Goal: Communication & Community: Answer question/provide support

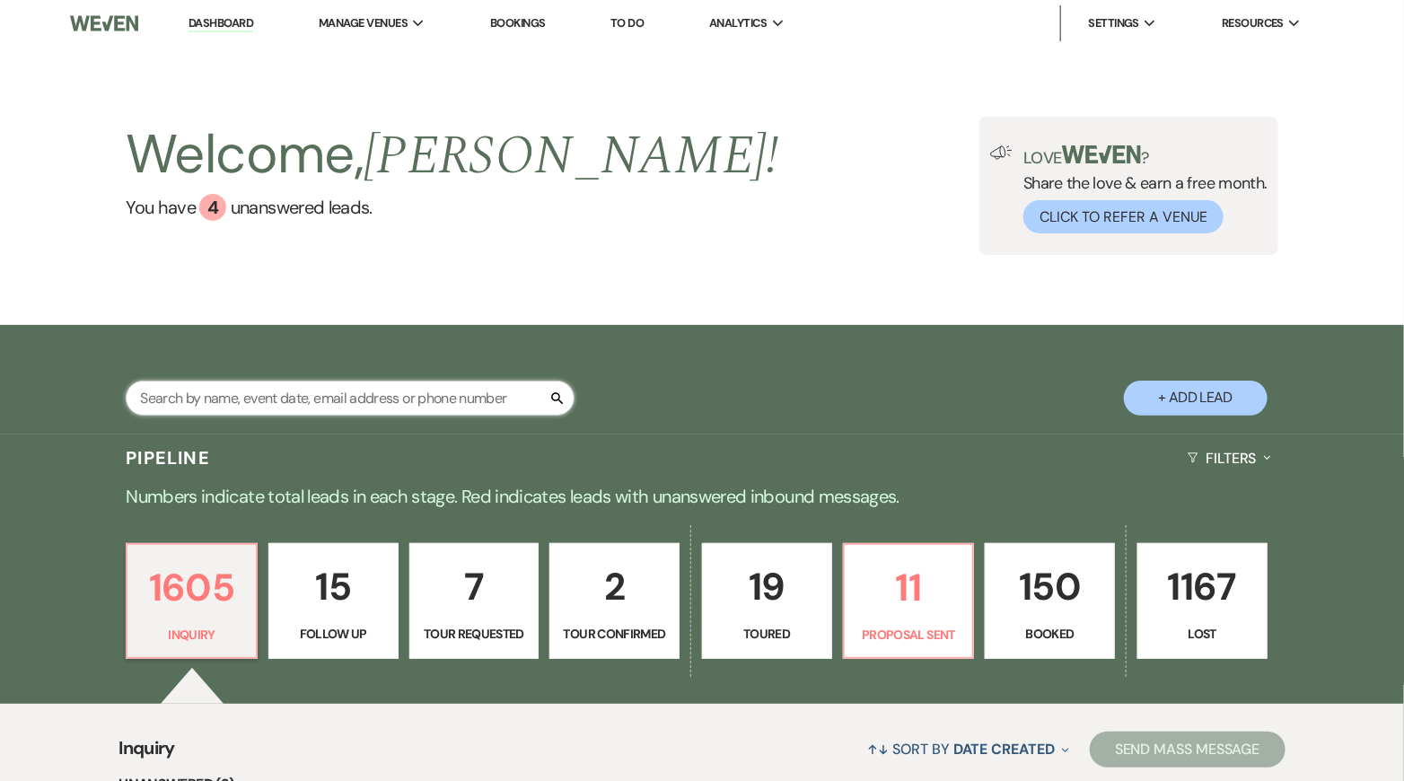
click at [321, 405] on input "text" at bounding box center [350, 398] width 449 height 35
type input "[PERSON_NAME]"
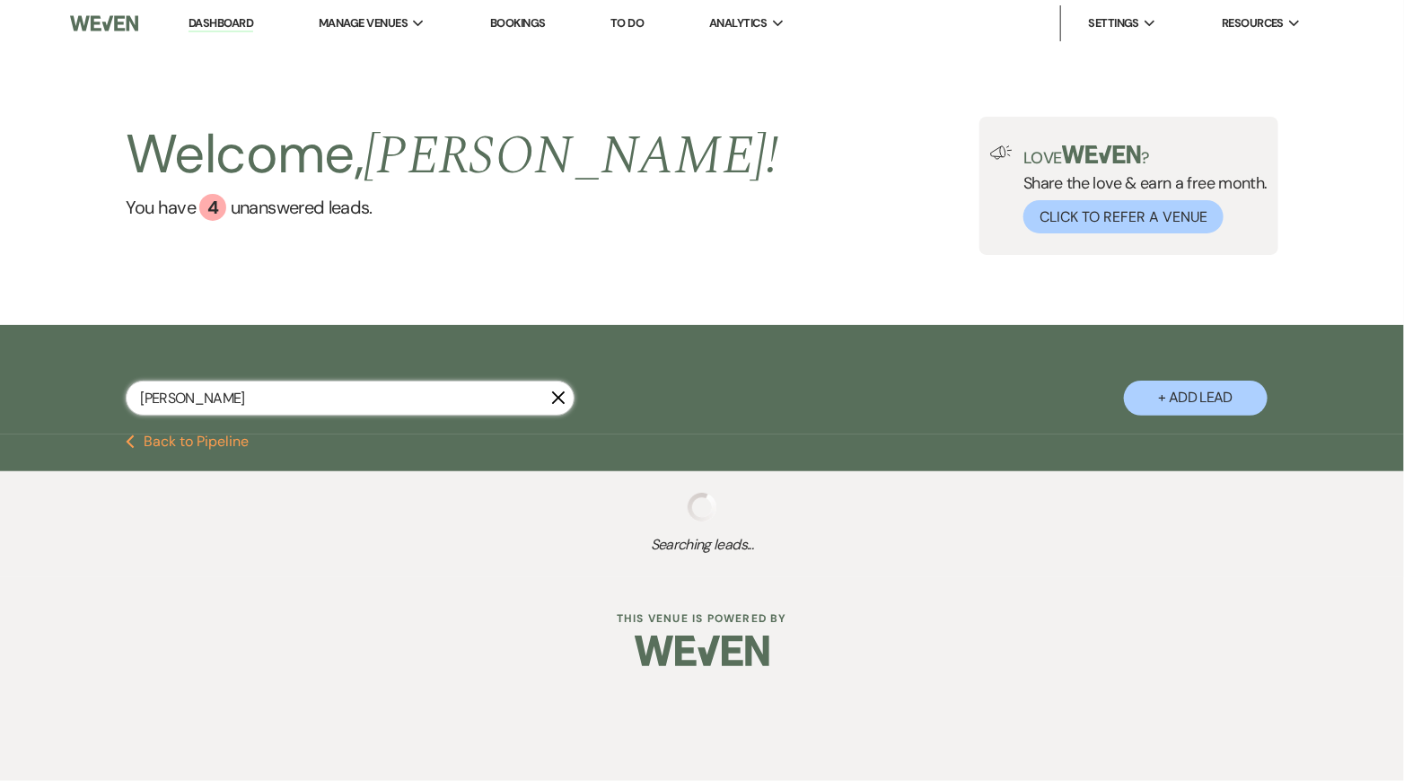
select select "9"
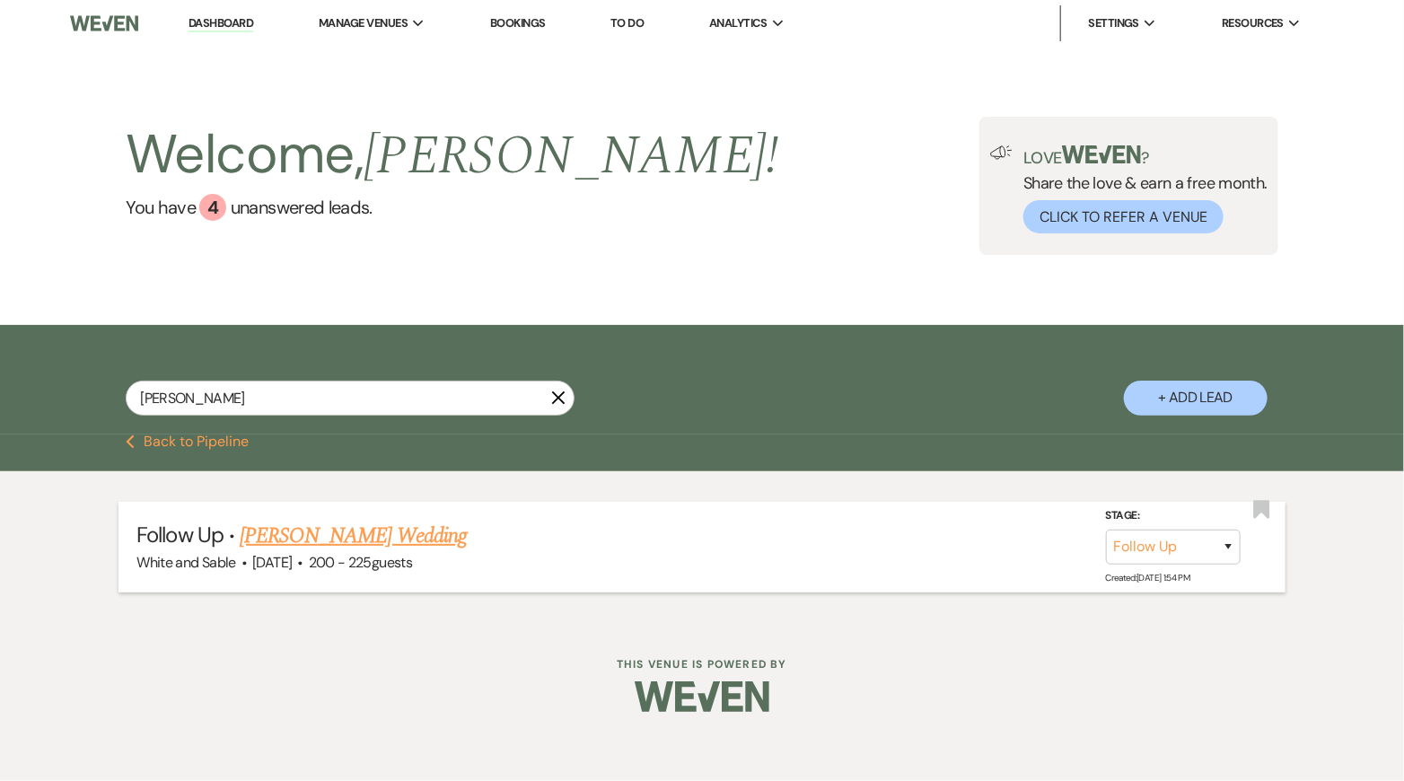
click at [388, 530] on link "[PERSON_NAME] Wedding" at bounding box center [353, 536] width 227 height 32
select select "9"
select select "5"
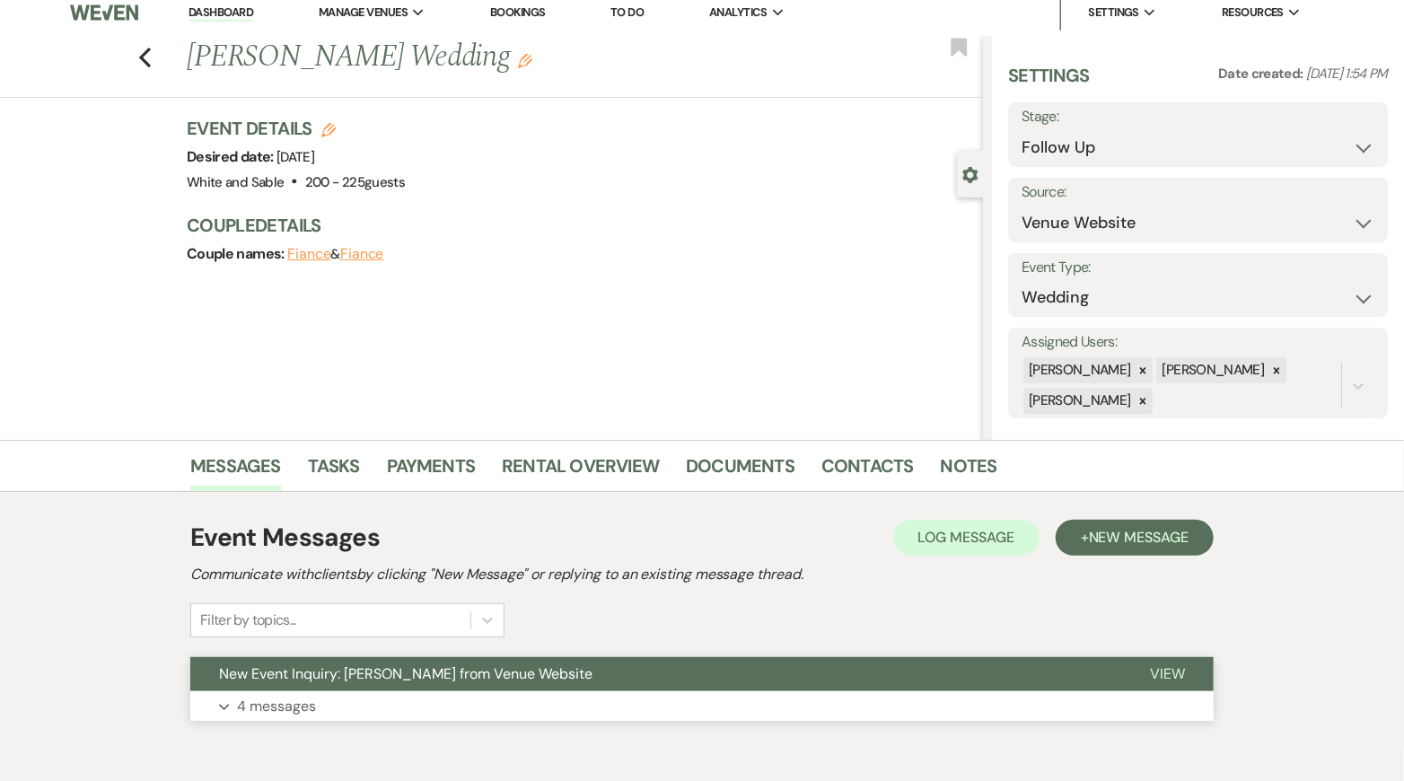
click at [508, 668] on span "New Event Inquiry: [PERSON_NAME] from Venue Website" at bounding box center [405, 673] width 373 height 19
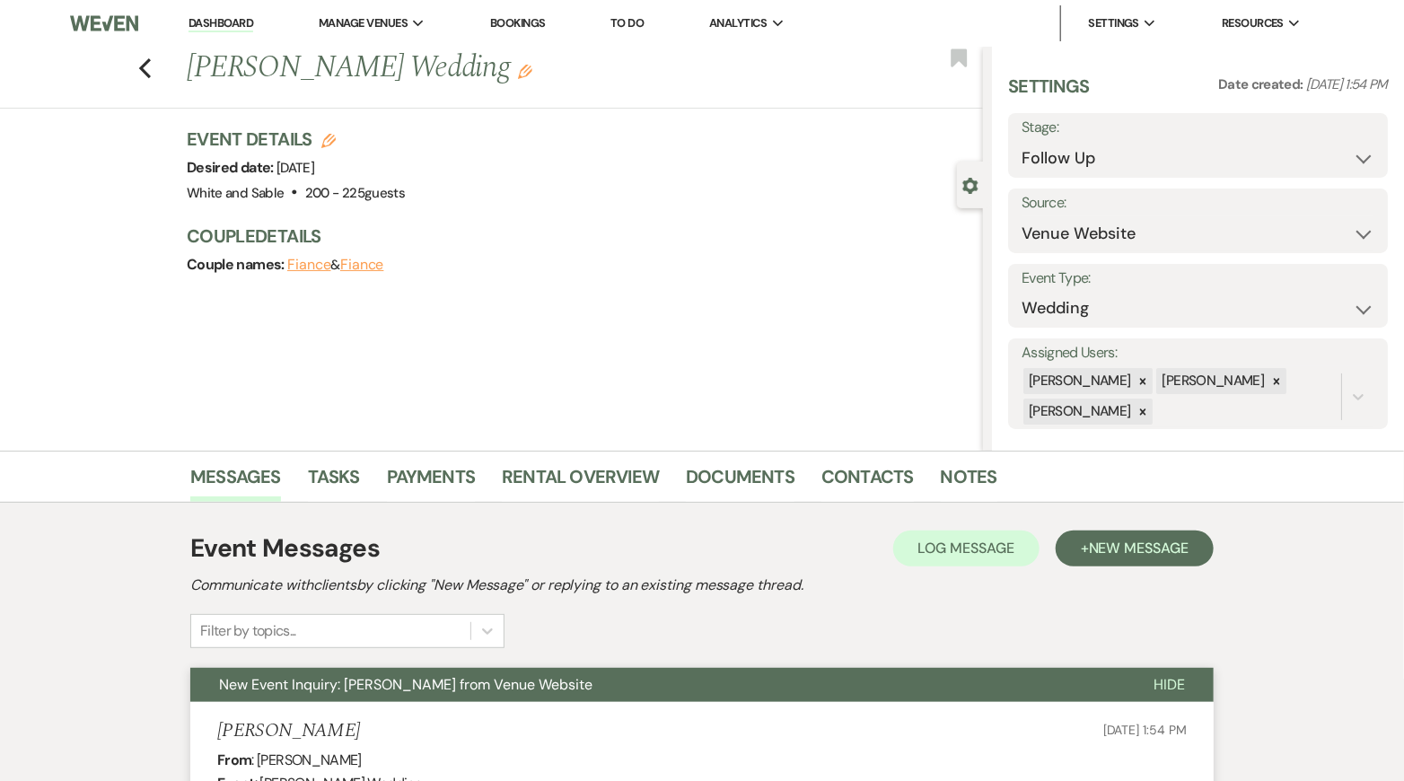
click at [614, 679] on button "New Event Inquiry: [PERSON_NAME] from Venue Website" at bounding box center [657, 685] width 934 height 34
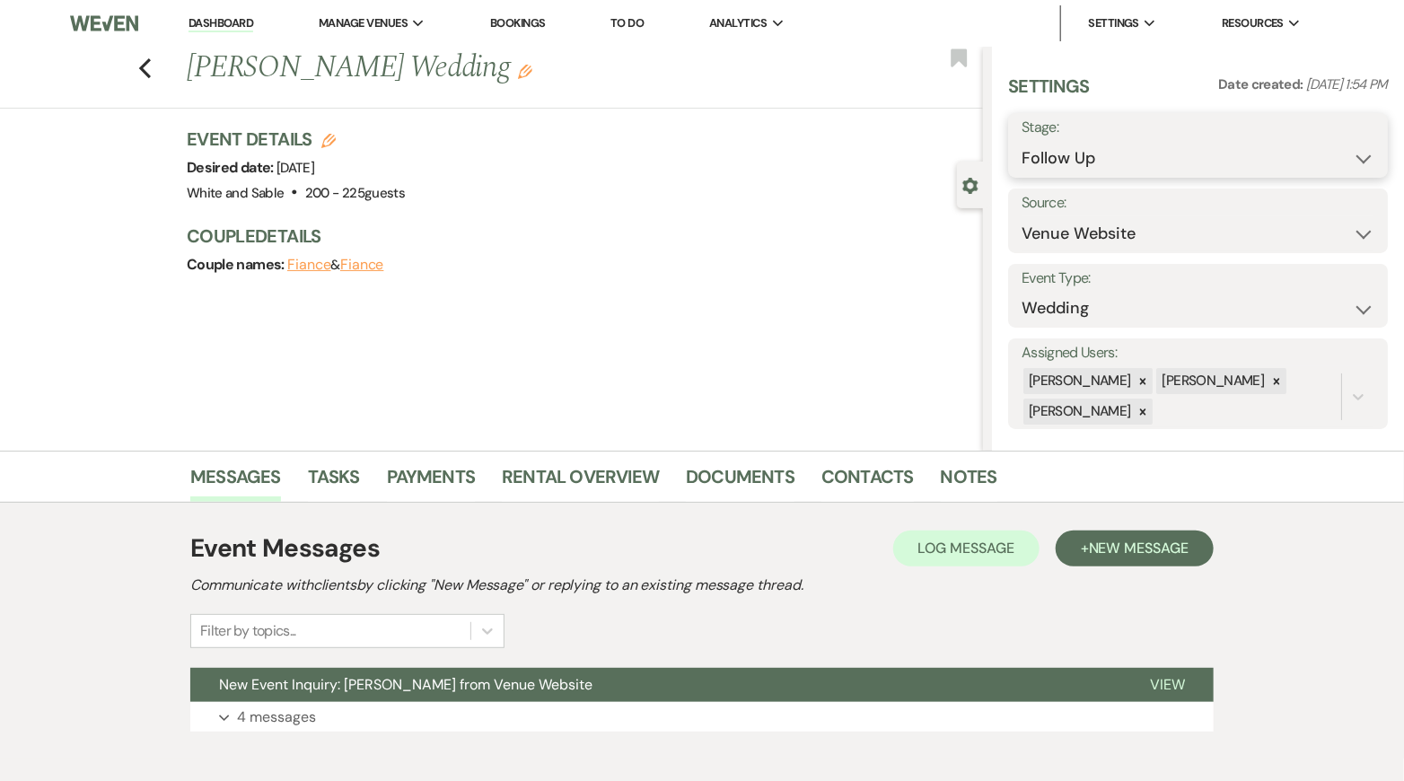
click at [1134, 165] on select "Inquiry Follow Up Tour Requested Tour Confirmed Toured Proposal Sent Booked Lost" at bounding box center [1197, 158] width 353 height 35
select select "2"
click at [1021, 141] on select "Inquiry Follow Up Tour Requested Tour Confirmed Toured Proposal Sent Booked Lost" at bounding box center [1197, 158] width 353 height 35
click at [962, 56] on use "button" at bounding box center [959, 57] width 16 height 18
click at [1362, 152] on button "Save" at bounding box center [1348, 145] width 79 height 36
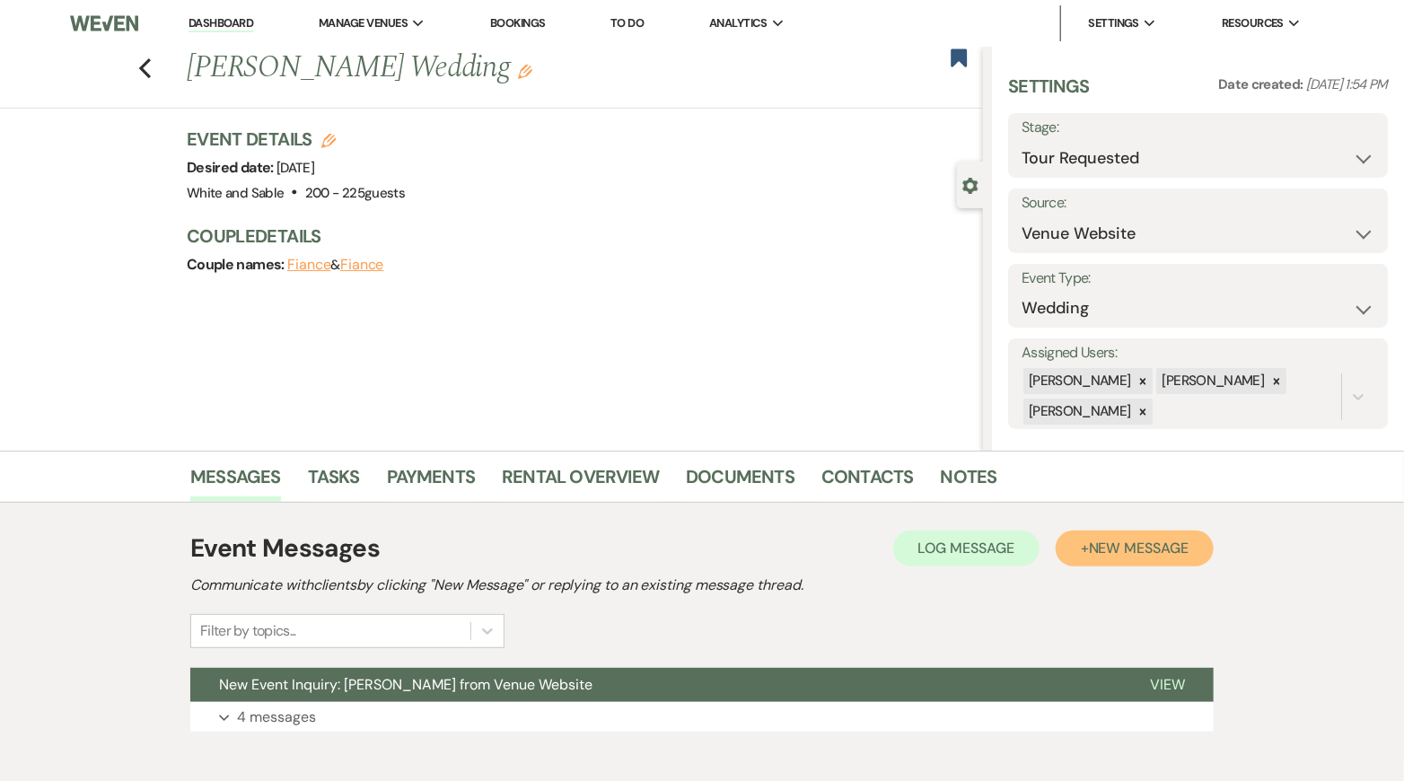
click at [1134, 547] on span "New Message" at bounding box center [1139, 548] width 100 height 19
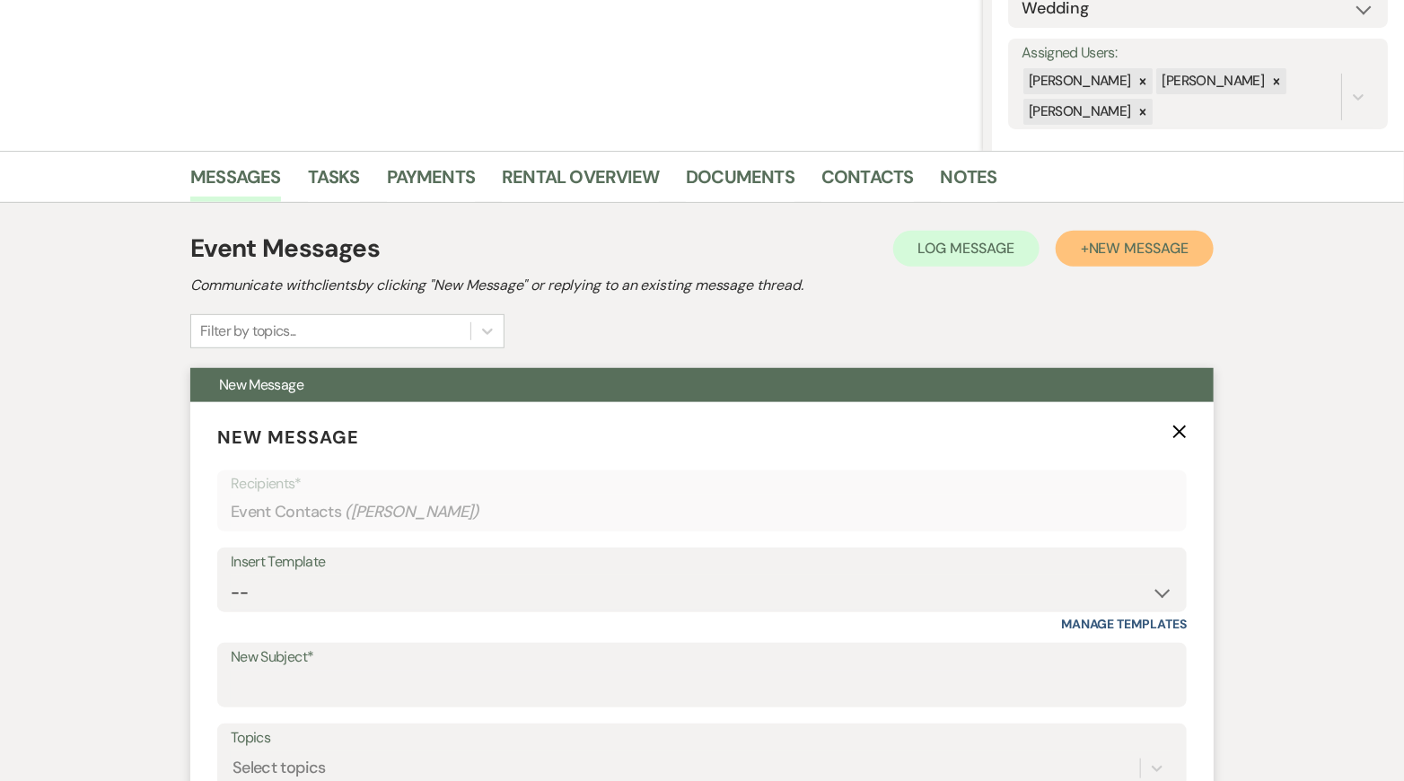
scroll to position [460, 0]
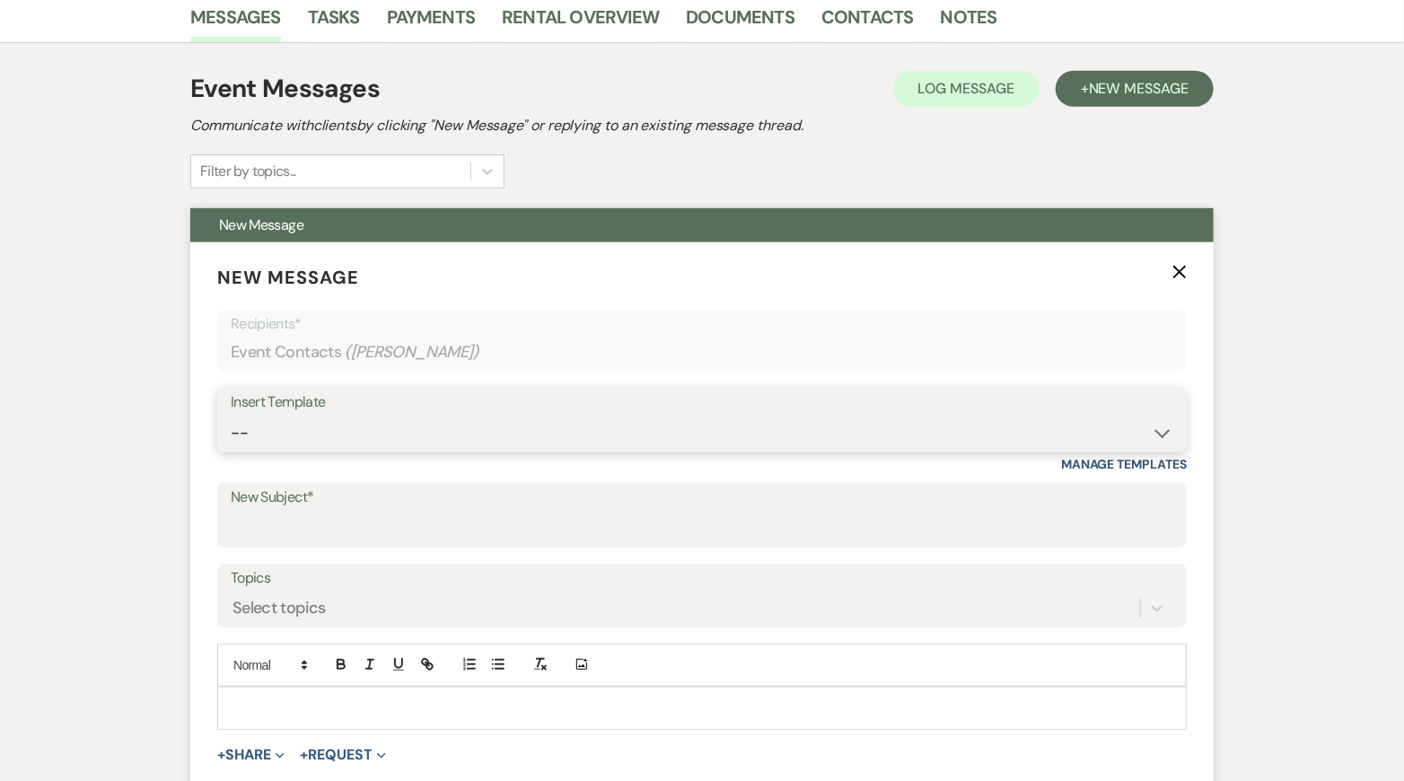
click at [446, 424] on select "-- Inquiry Response (Venue Guide) Schedule - Venue Tour Appt Confirmation Sched…" at bounding box center [702, 433] width 942 height 35
select select "4647"
click at [231, 416] on select "-- Inquiry Response (Venue Guide) Schedule - Venue Tour Appt Confirmation Sched…" at bounding box center [702, 433] width 942 height 35
type input "Your Upcoming Tour at White & Sable!"
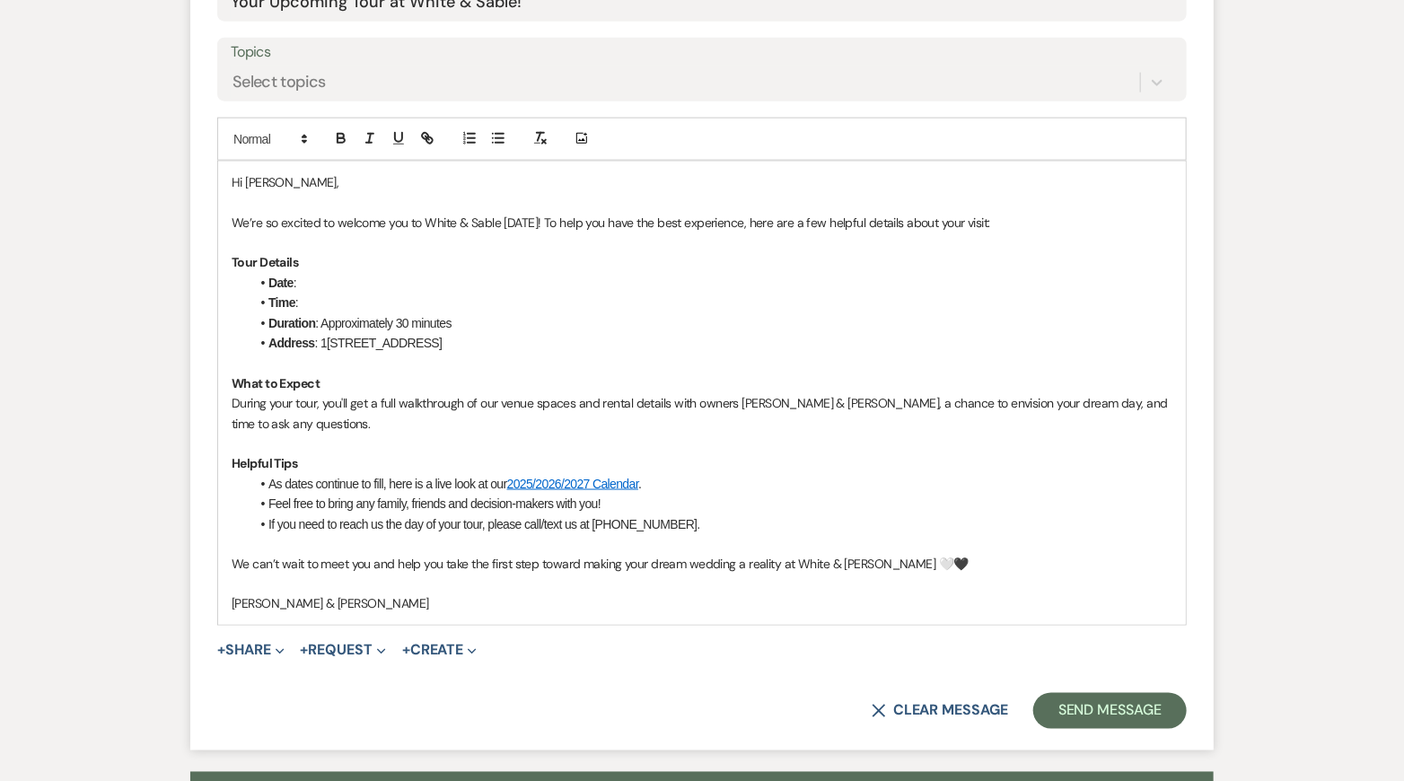
scroll to position [988, 0]
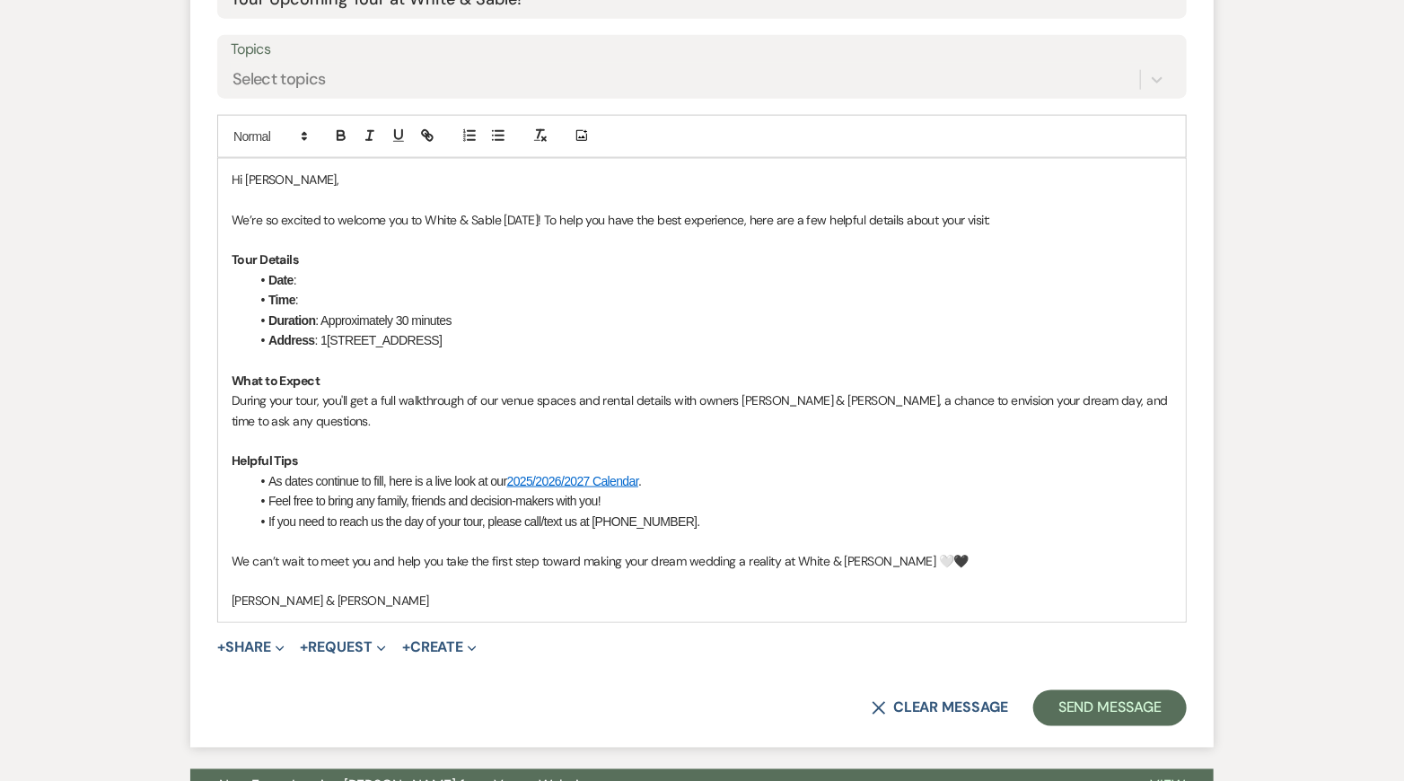
click at [325, 274] on li "Date :" at bounding box center [711, 280] width 923 height 20
click at [317, 293] on li "Time :" at bounding box center [711, 300] width 923 height 20
drag, startPoint x: 529, startPoint y: 292, endPoint x: 336, endPoint y: 292, distance: 193.0
click at [336, 292] on li "Time : 5:00pm - [DATE]" at bounding box center [711, 300] width 923 height 20
drag, startPoint x: 351, startPoint y: 278, endPoint x: 301, endPoint y: 278, distance: 50.3
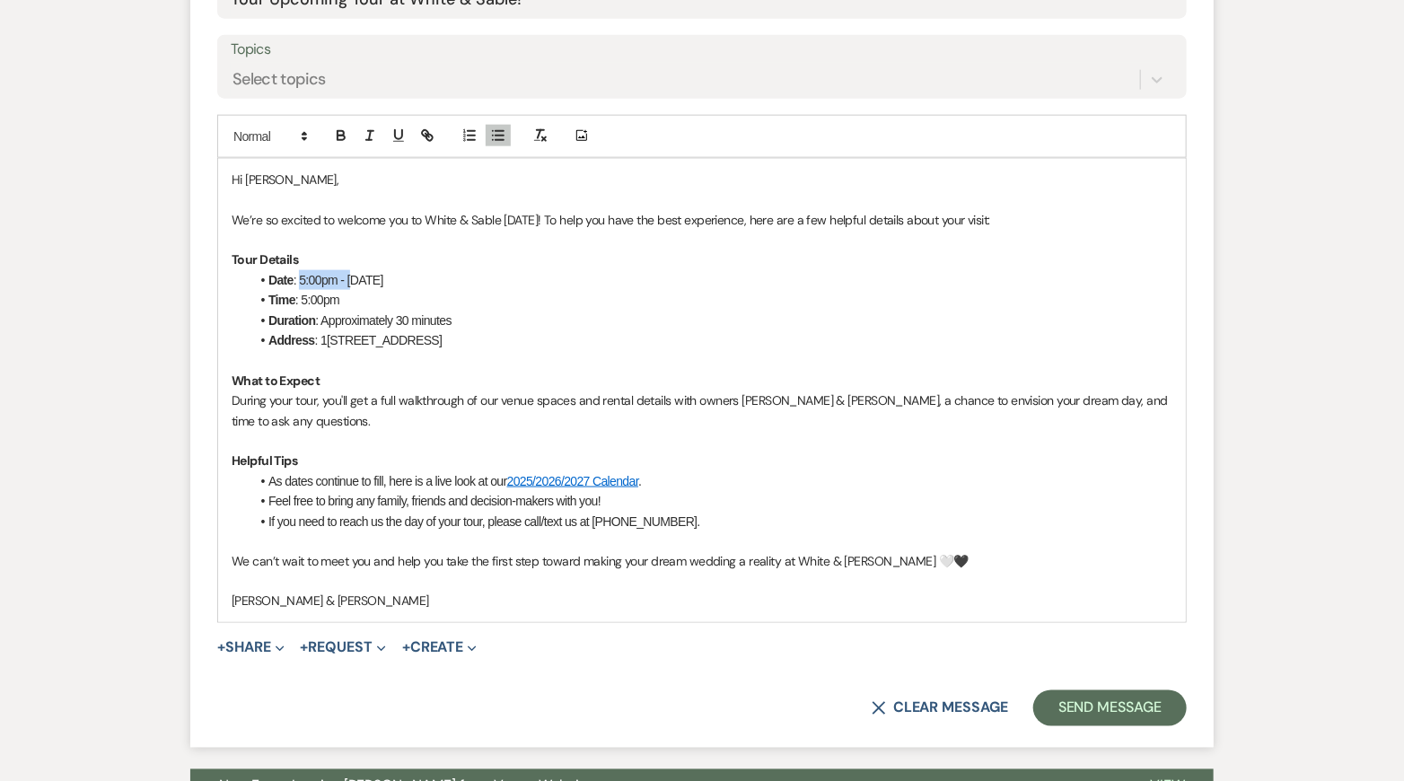
click at [301, 278] on li "Date : 5:00pm - [DATE]" at bounding box center [711, 280] width 923 height 20
click at [381, 330] on li "Address : [STREET_ADDRESS]" at bounding box center [711, 340] width 923 height 20
click at [525, 220] on p "We’re so excited to welcome you to White & Sable [DATE]! To help you have the b…" at bounding box center [702, 220] width 941 height 20
drag, startPoint x: 697, startPoint y: 396, endPoint x: 827, endPoint y: 397, distance: 129.2
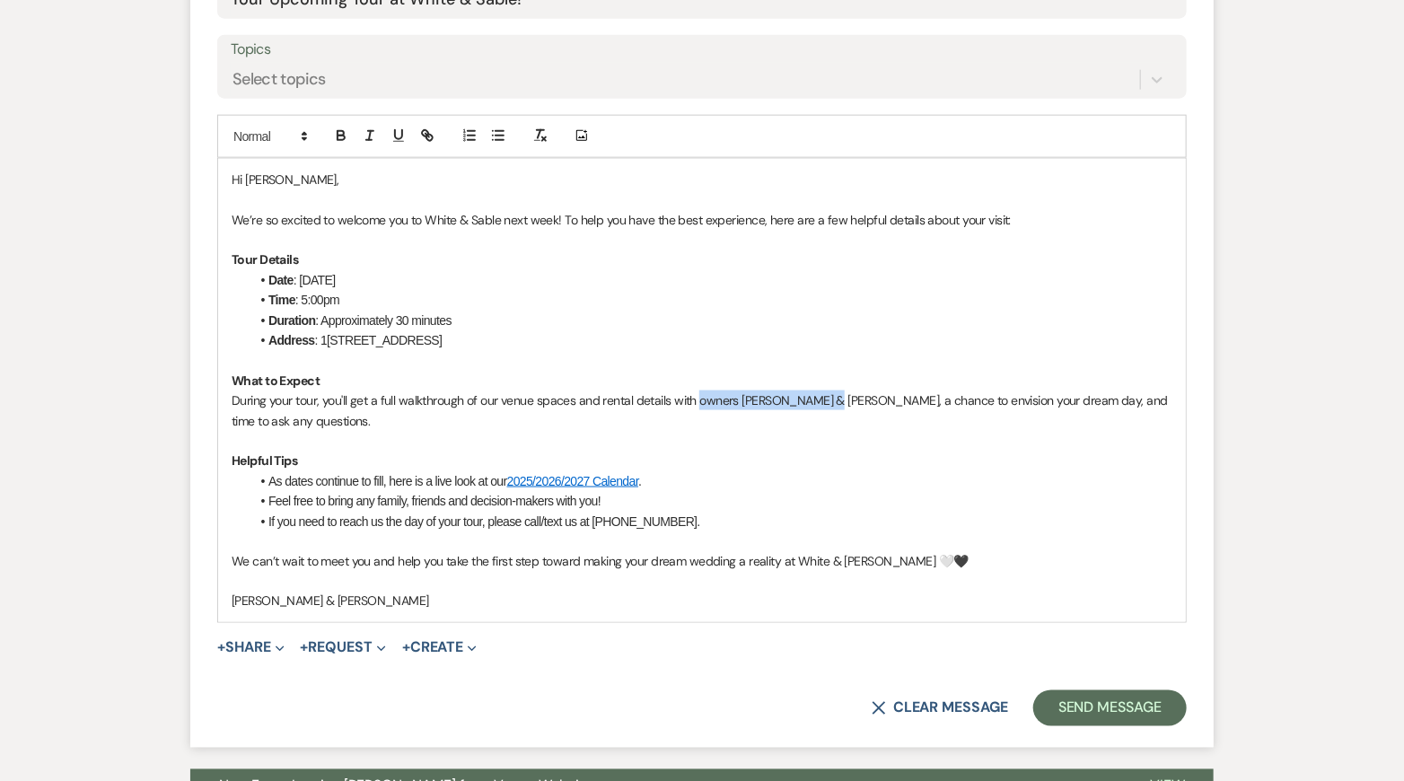
click at [827, 397] on p "During your tour, you'll get a full walkthrough of our venue spaces and rental …" at bounding box center [702, 410] width 941 height 40
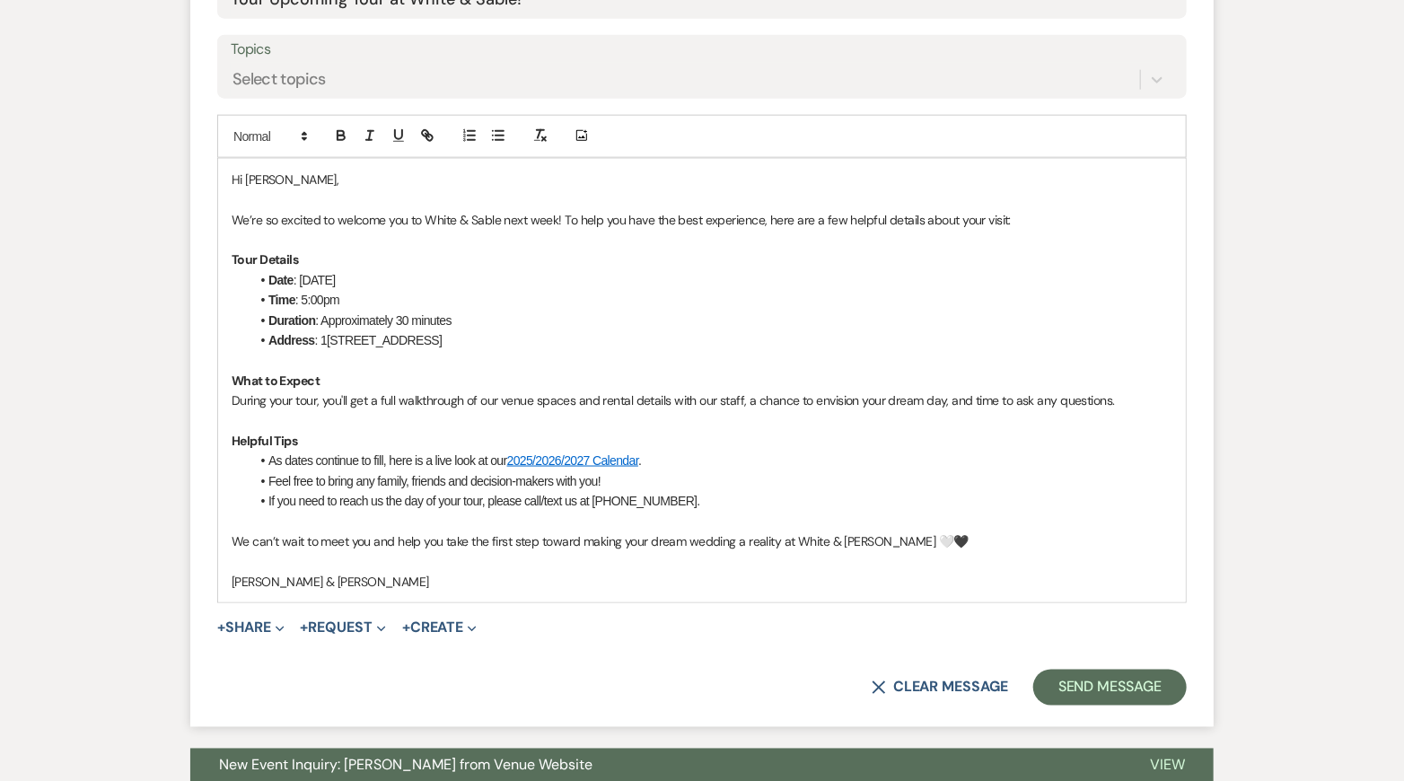
click at [917, 463] on li "As dates continue to fill, here is a live look at our 2025/2026/2027 Calendar ." at bounding box center [711, 461] width 923 height 20
click at [1066, 680] on button "Send Message" at bounding box center [1109, 688] width 153 height 36
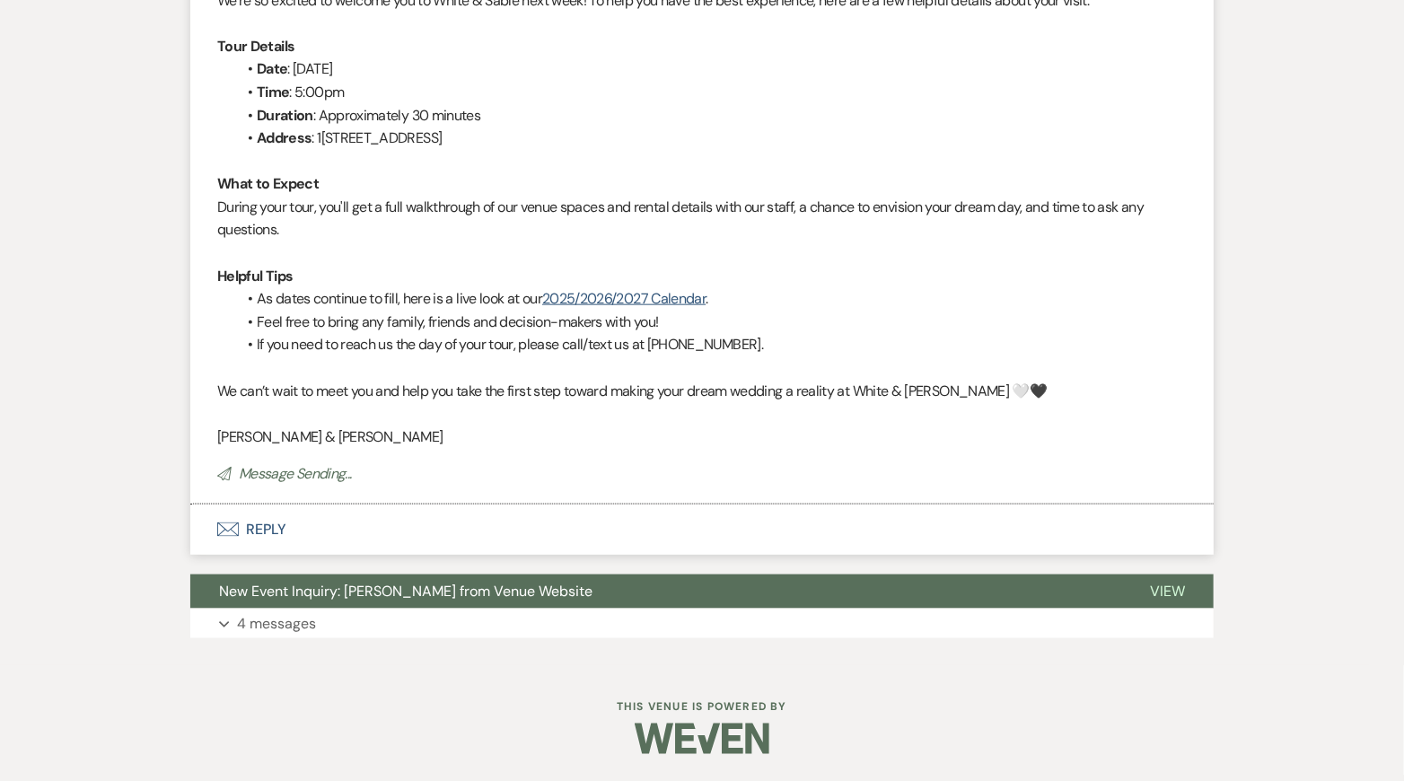
scroll to position [0, 0]
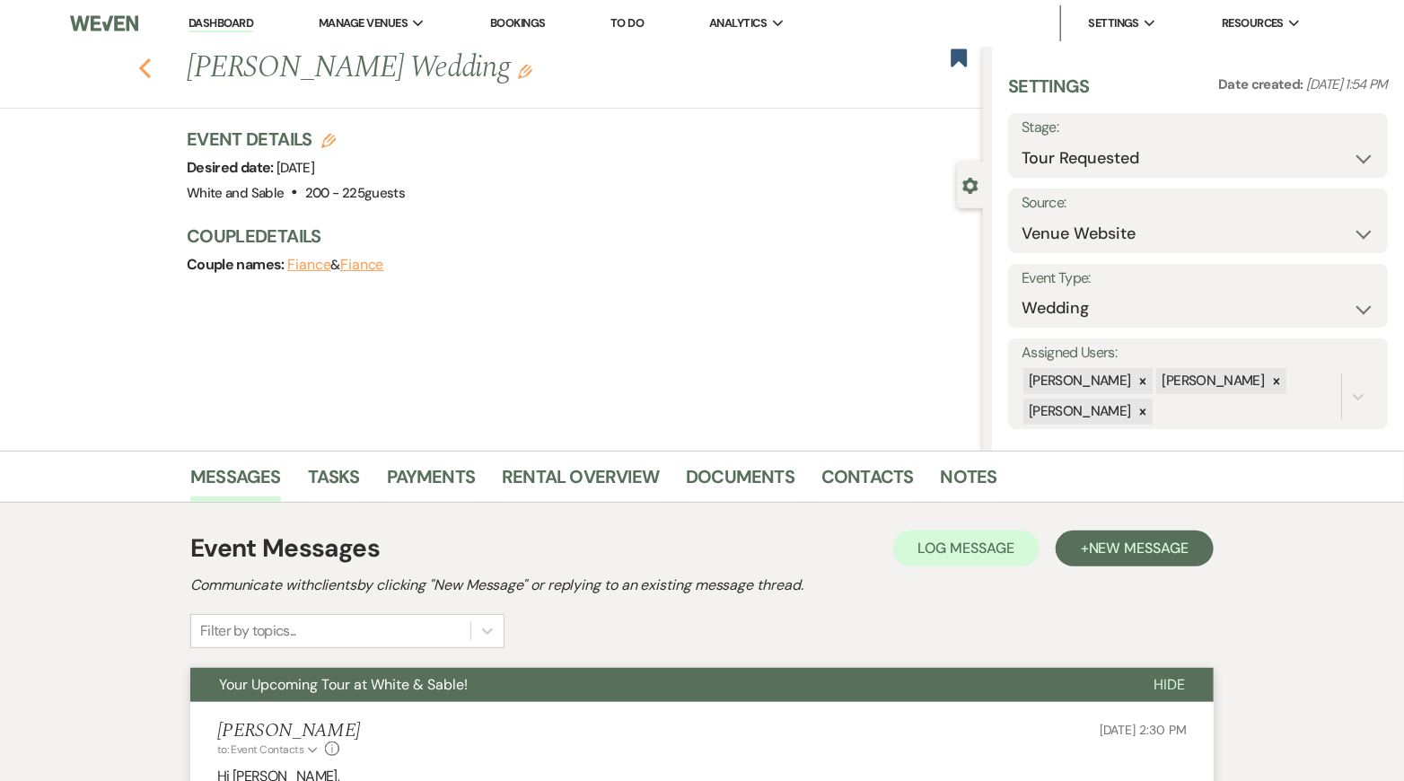
click at [145, 66] on icon "Previous" at bounding box center [144, 68] width 13 height 22
select select "2"
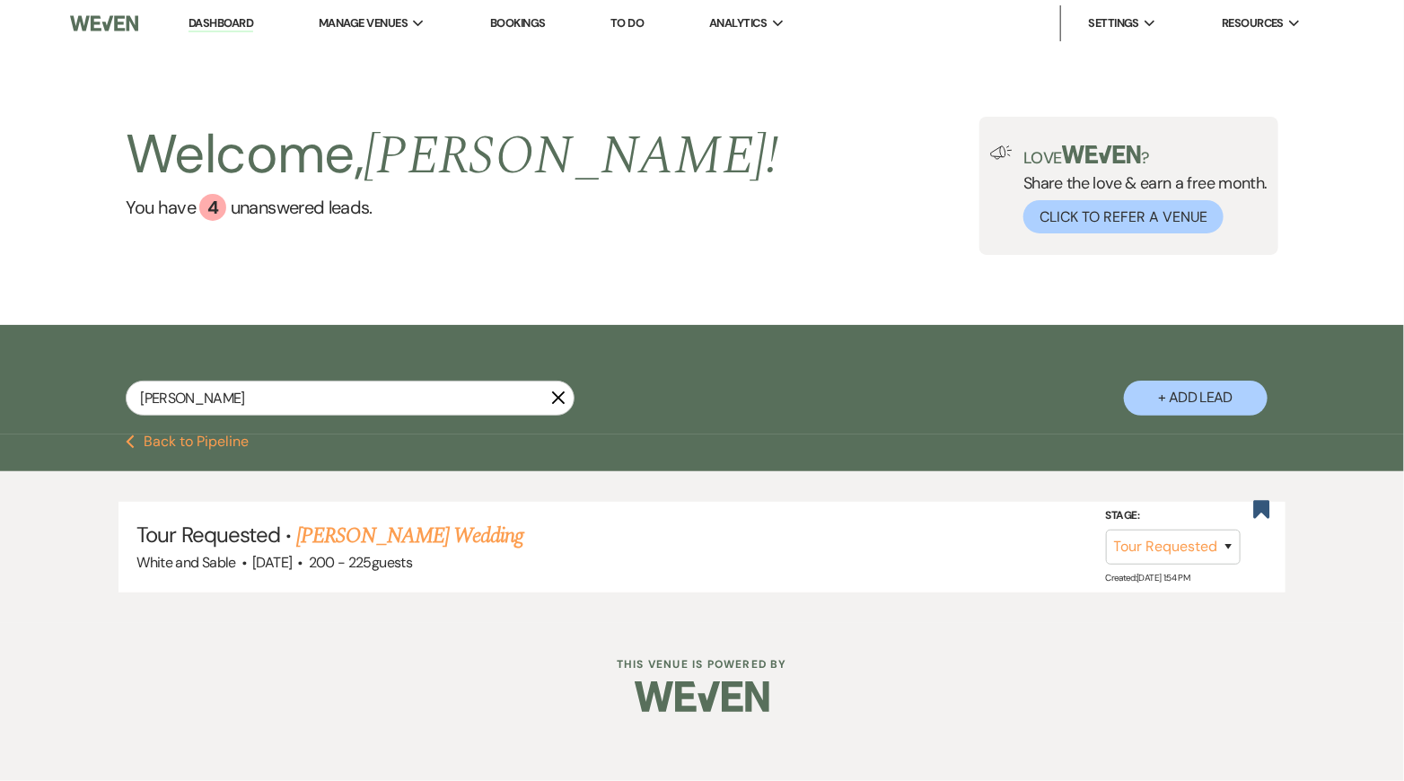
click at [230, 26] on link "Dashboard" at bounding box center [220, 23] width 65 height 17
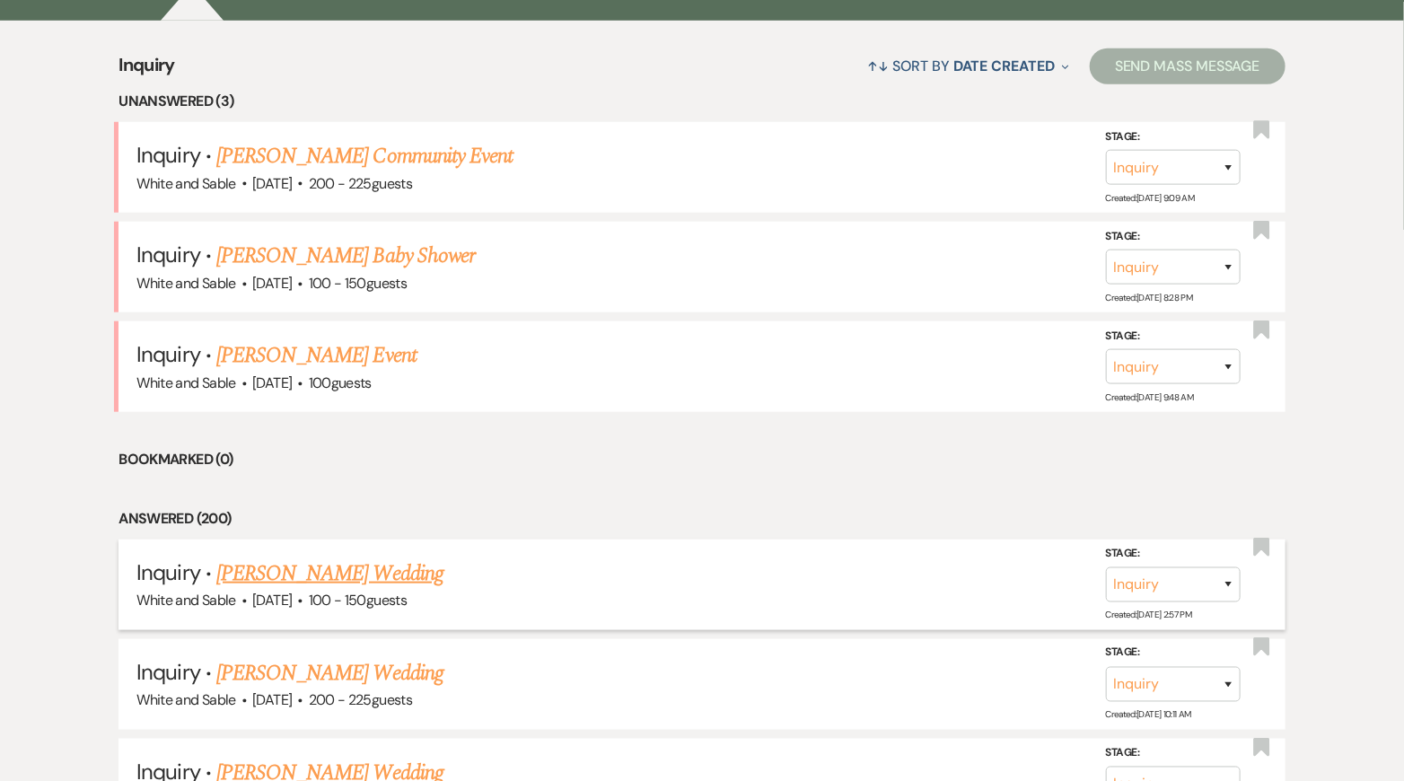
scroll to position [711, 0]
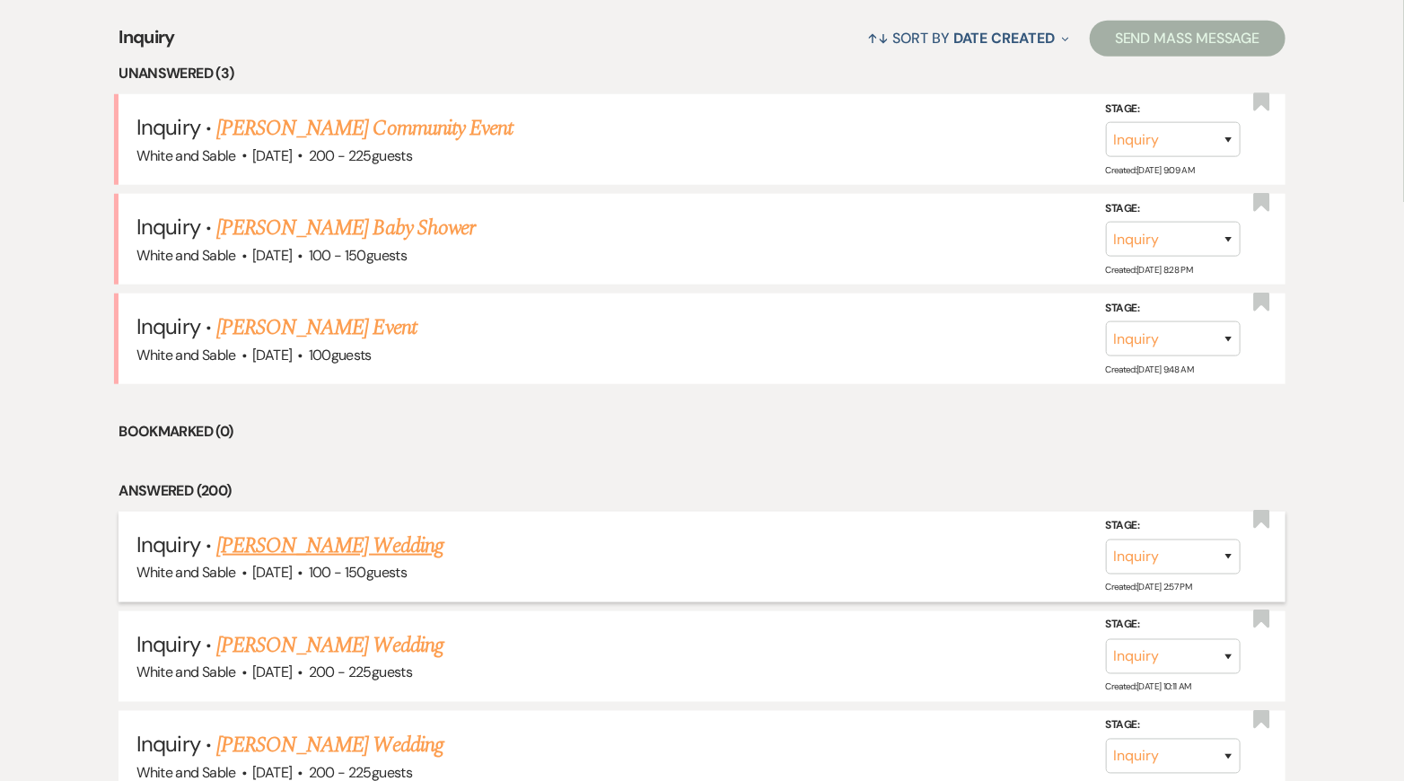
click at [337, 546] on link "[PERSON_NAME] Wedding" at bounding box center [329, 546] width 227 height 32
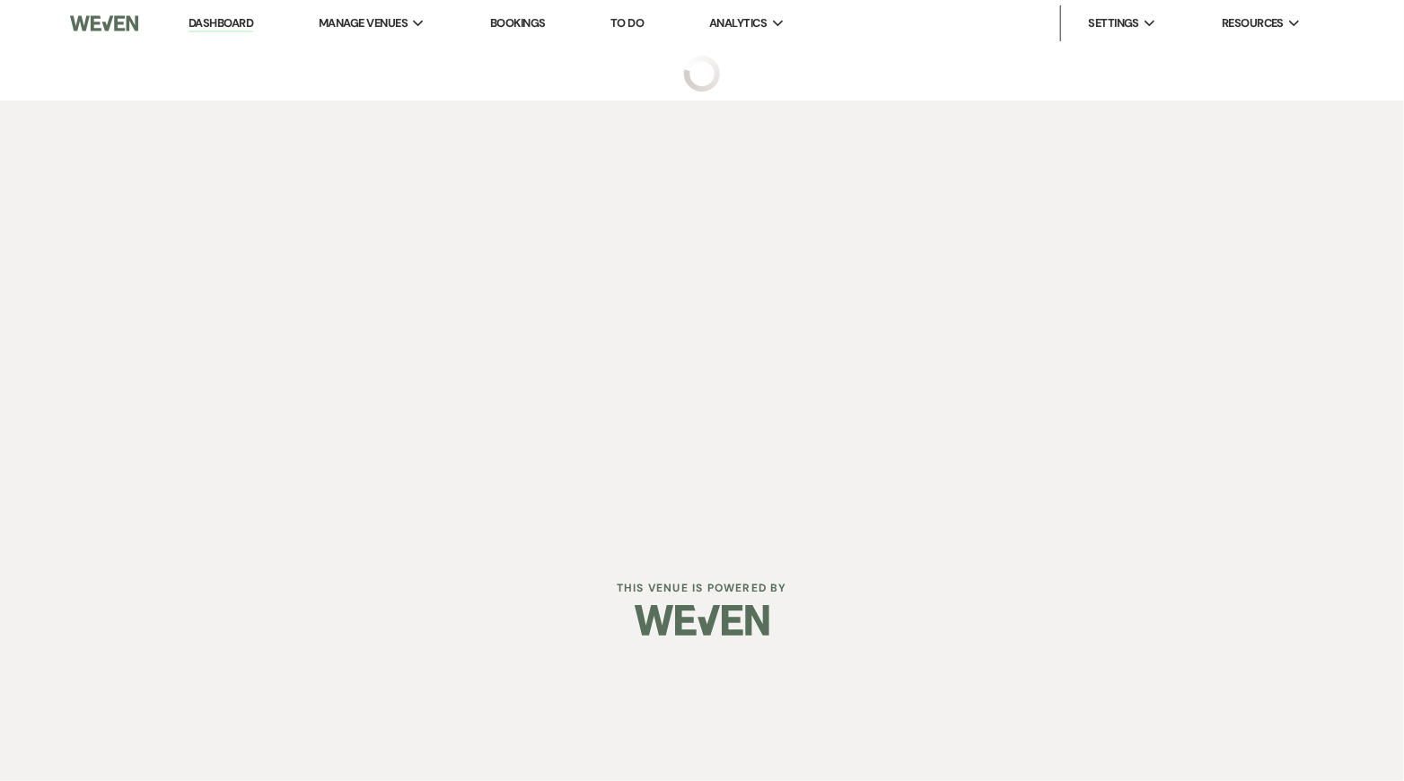
select select "5"
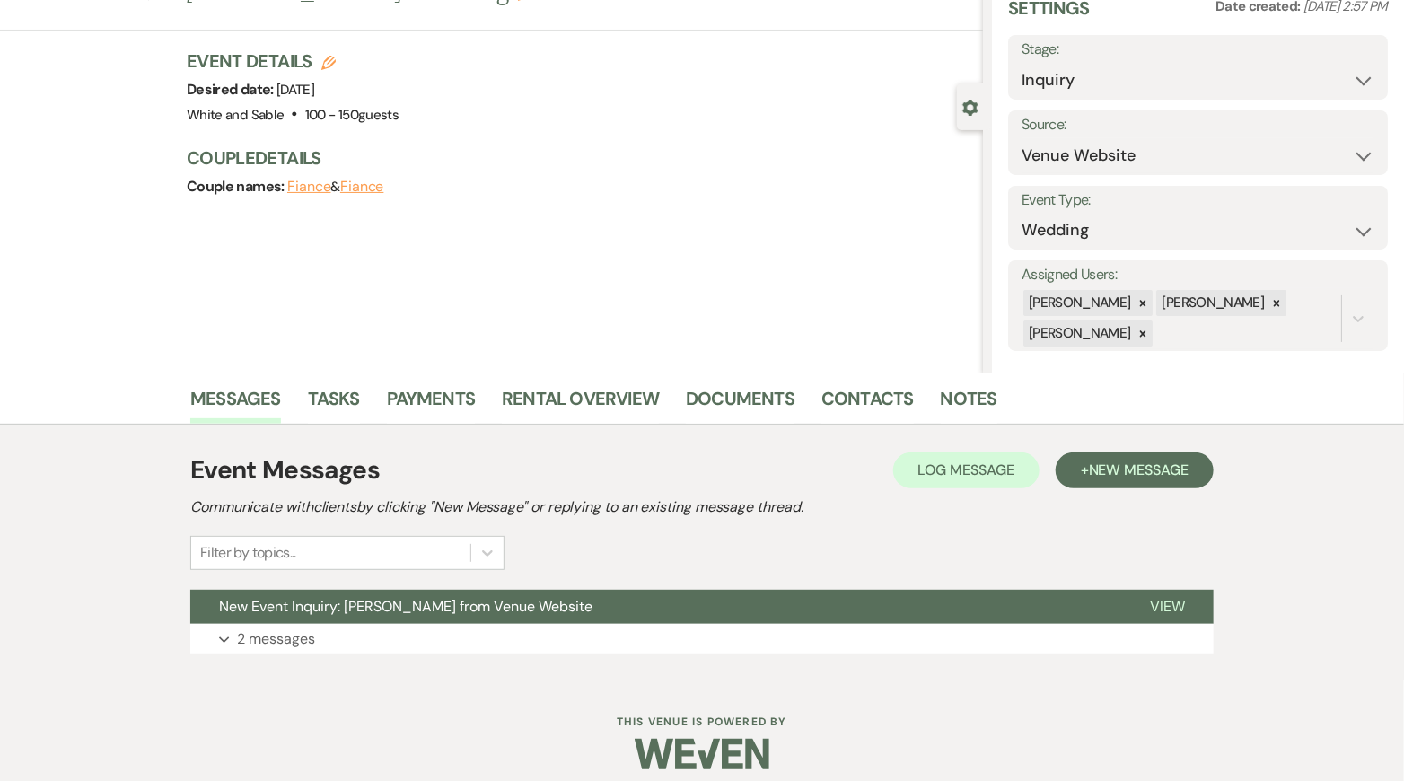
scroll to position [92, 0]
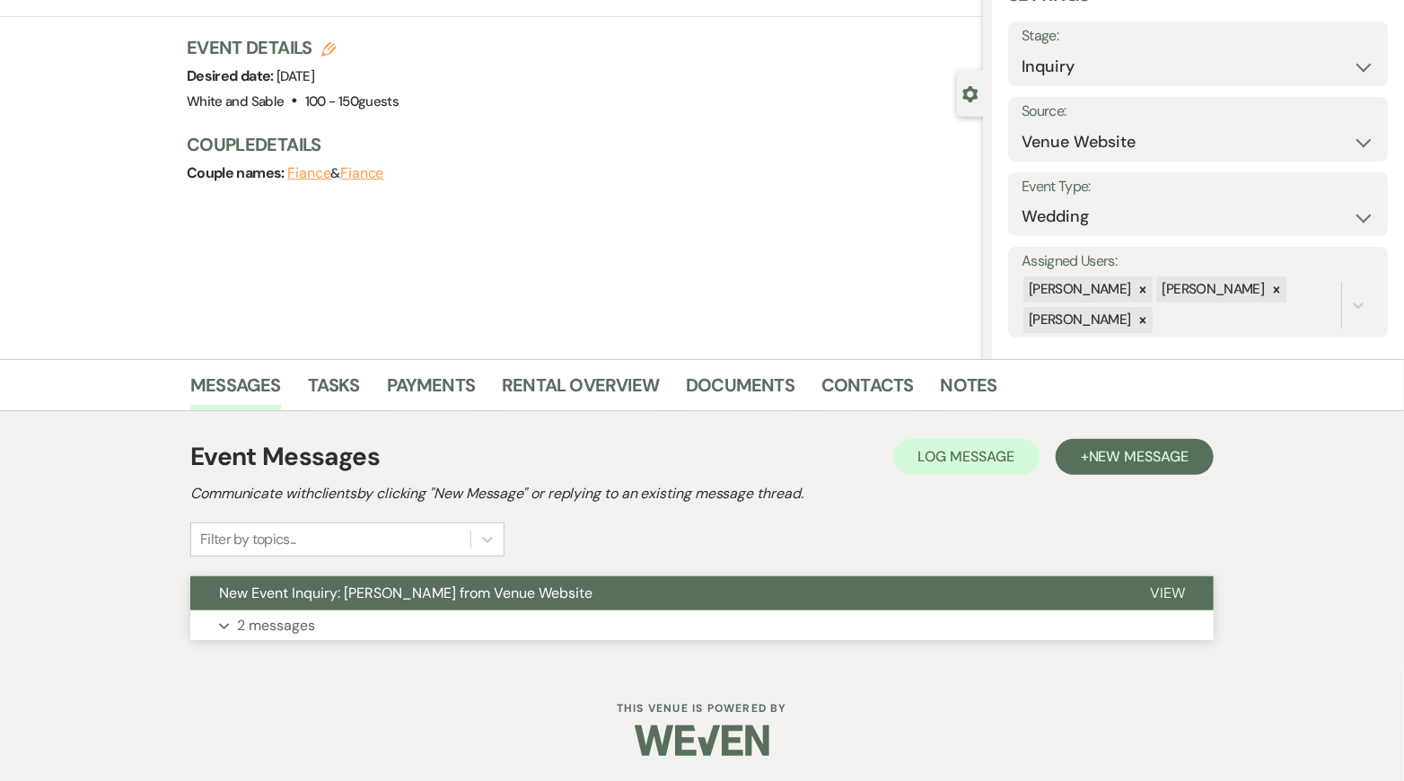
click at [521, 586] on span "New Event Inquiry: [PERSON_NAME] from Venue Website" at bounding box center [405, 592] width 373 height 19
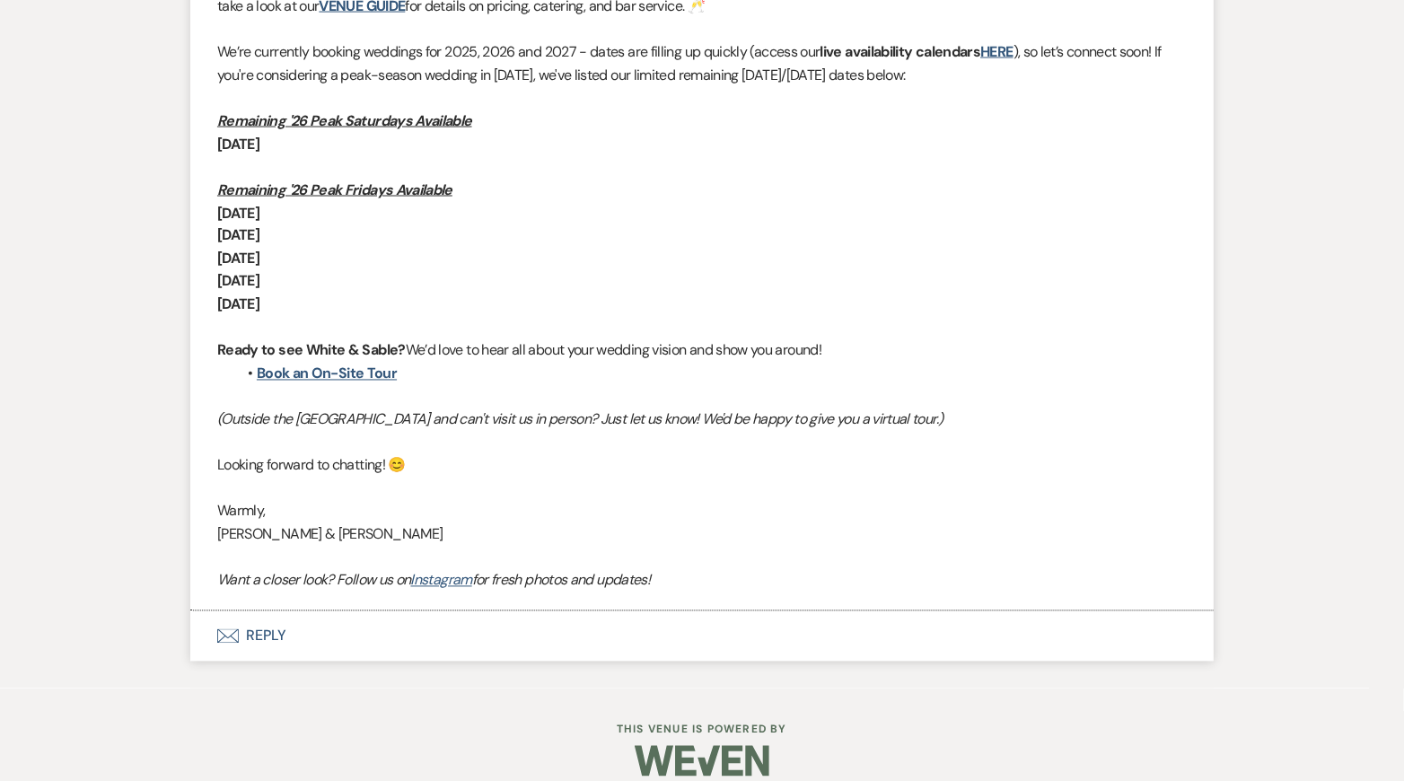
click at [474, 644] on button "Envelope Reply" at bounding box center [701, 636] width 1023 height 50
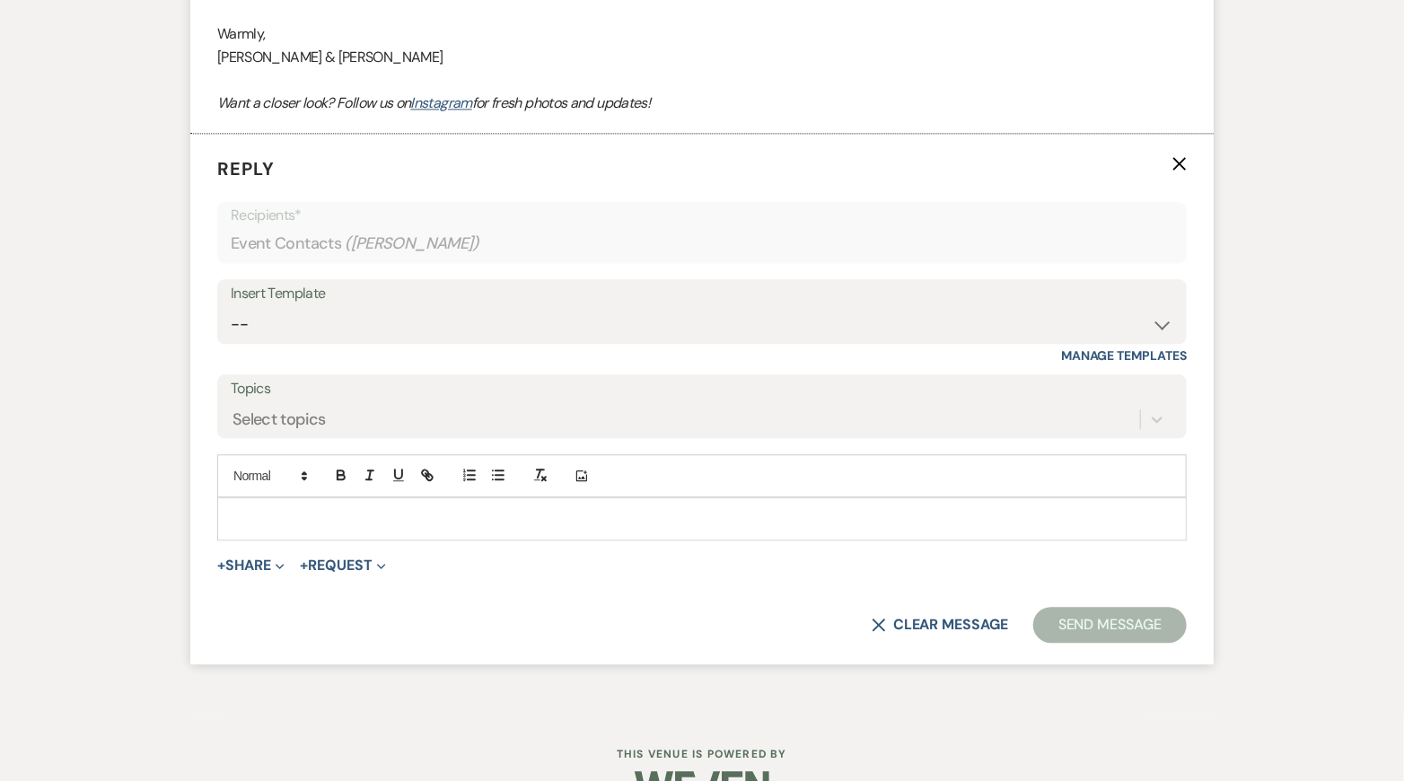
scroll to position [1825, 0]
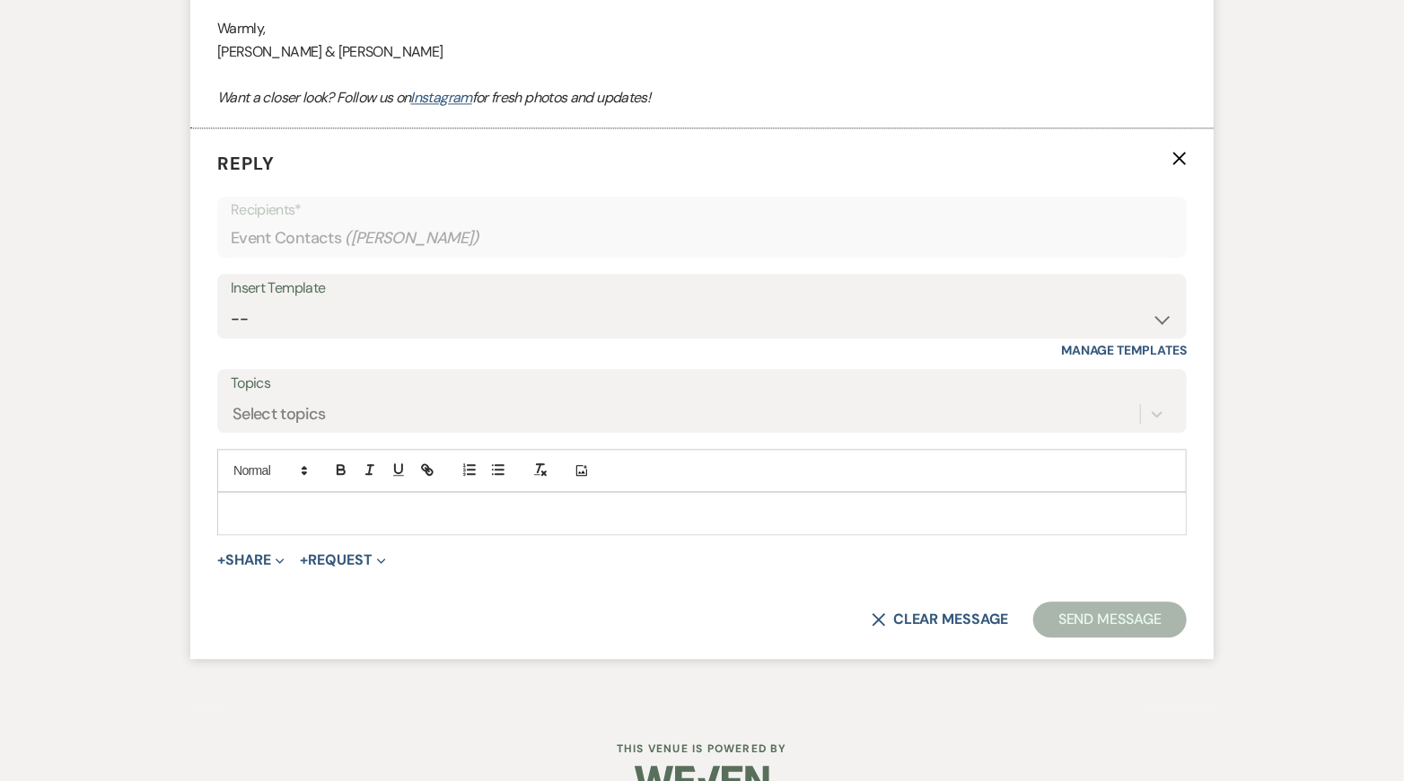
click at [455, 509] on p at bounding box center [702, 514] width 941 height 20
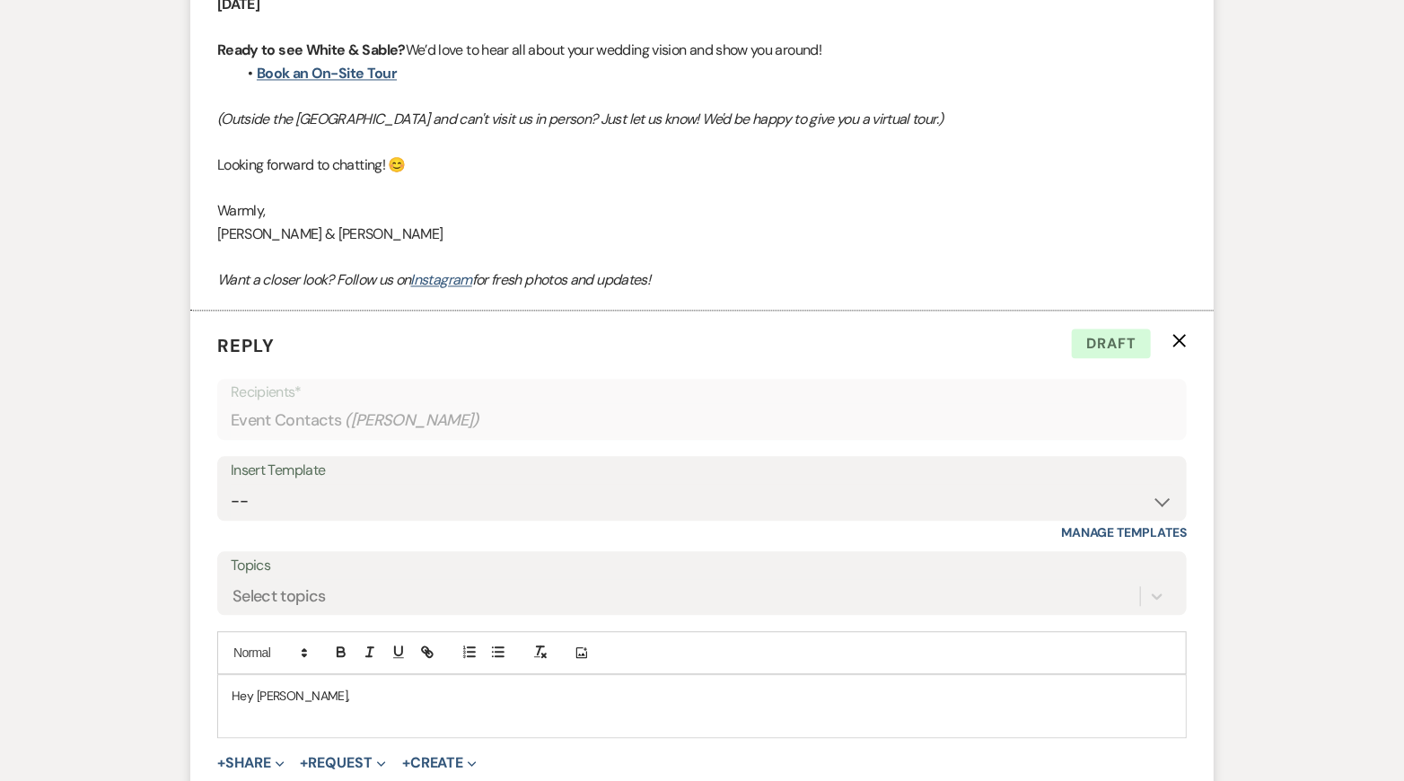
scroll to position [1882, 0]
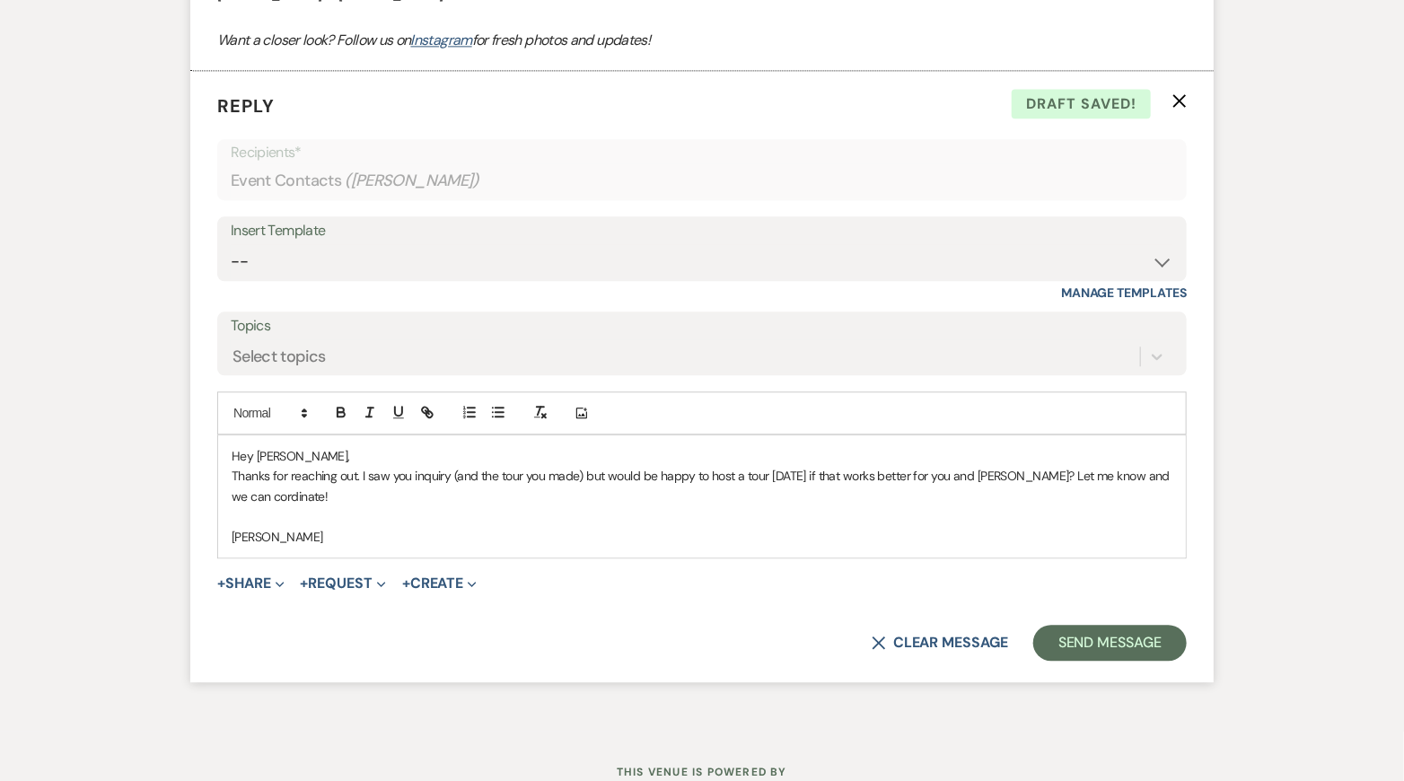
click at [252, 492] on p "Thanks for reaching out. I saw you inquiry (and the tour you made) but would be…" at bounding box center [702, 486] width 941 height 40
click at [370, 545] on div "Hey [PERSON_NAME], Thanks for reaching out. I saw you inquiry (and the tour you…" at bounding box center [702, 496] width 968 height 122
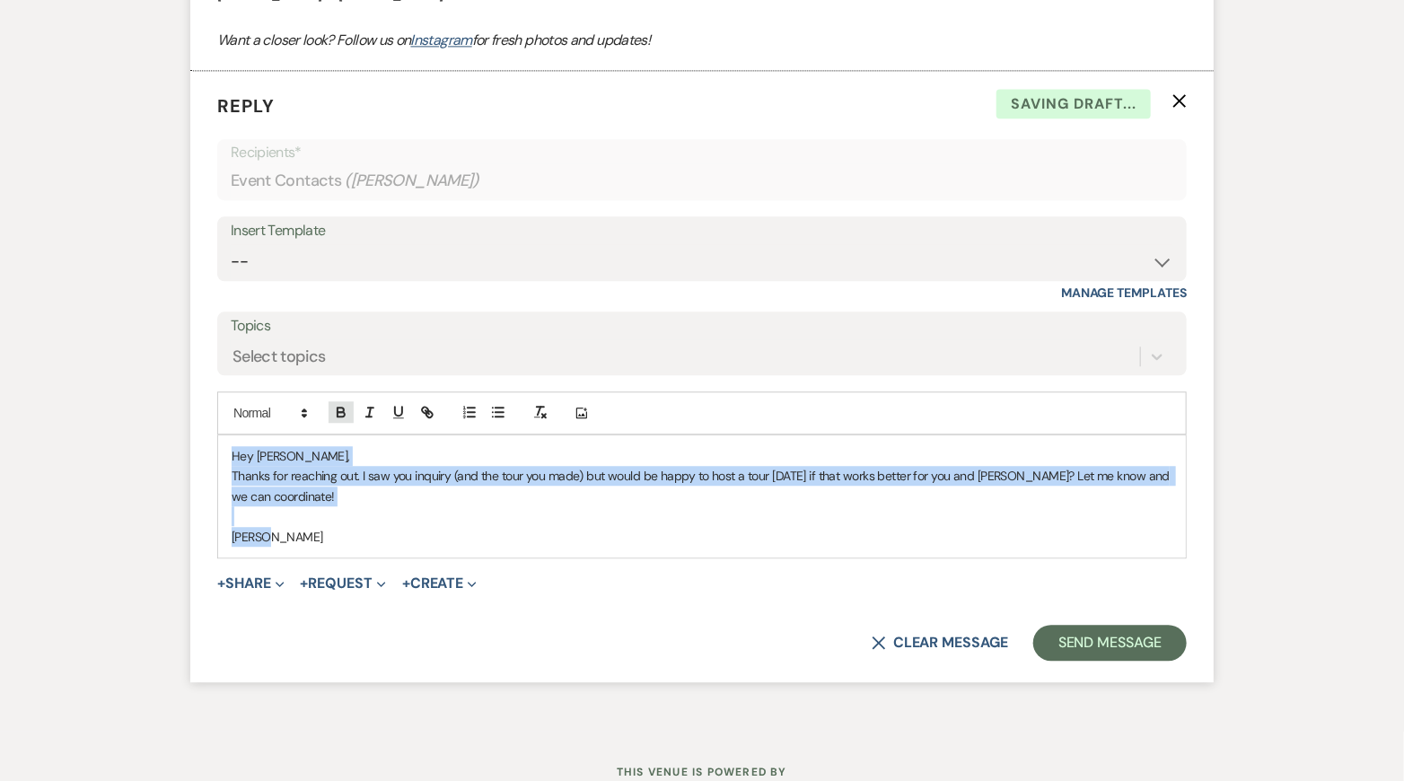
click at [370, 545] on div "Hey [PERSON_NAME], Thanks for reaching out. I saw you inquiry (and the tour you…" at bounding box center [702, 496] width 968 height 122
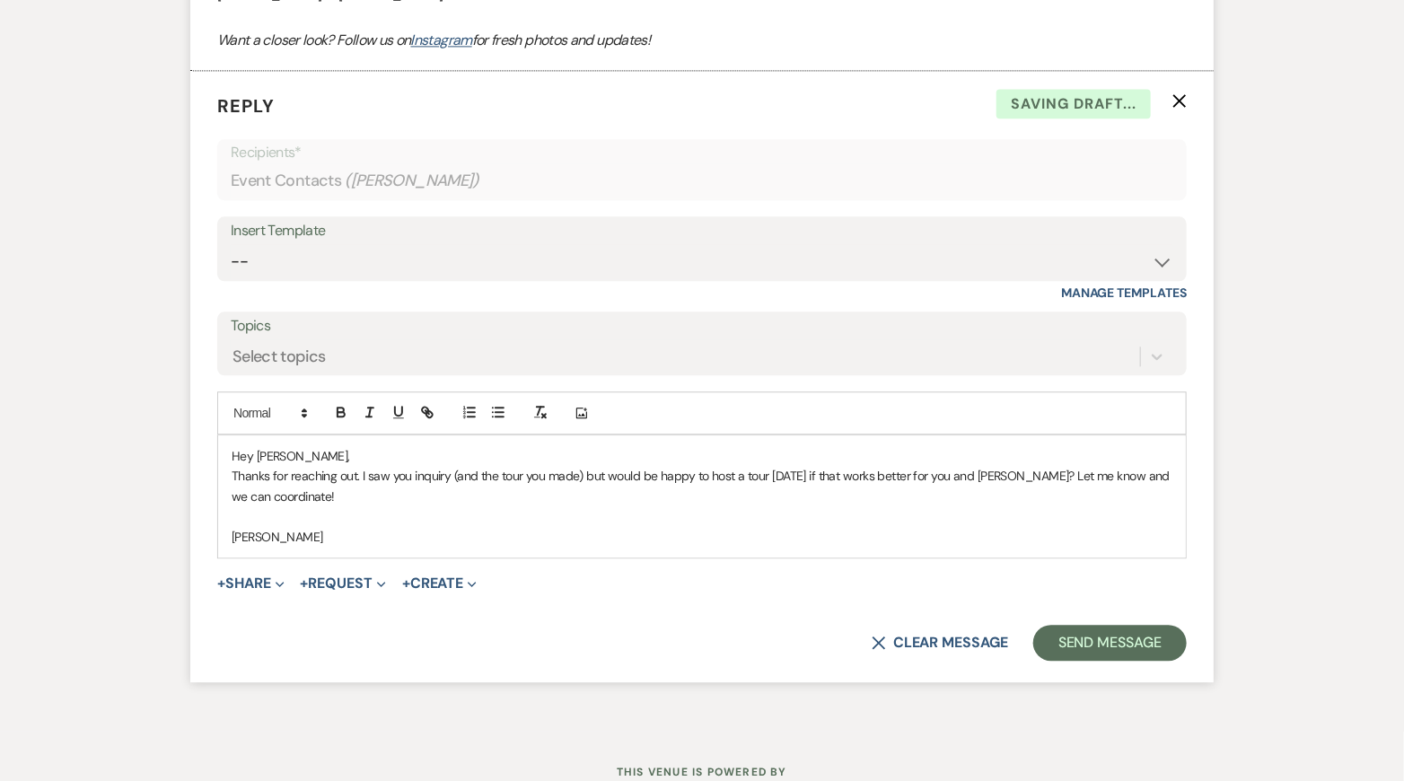
click at [351, 539] on p "[PERSON_NAME]" at bounding box center [702, 537] width 941 height 20
click at [1053, 645] on button "Send Message" at bounding box center [1109, 643] width 153 height 36
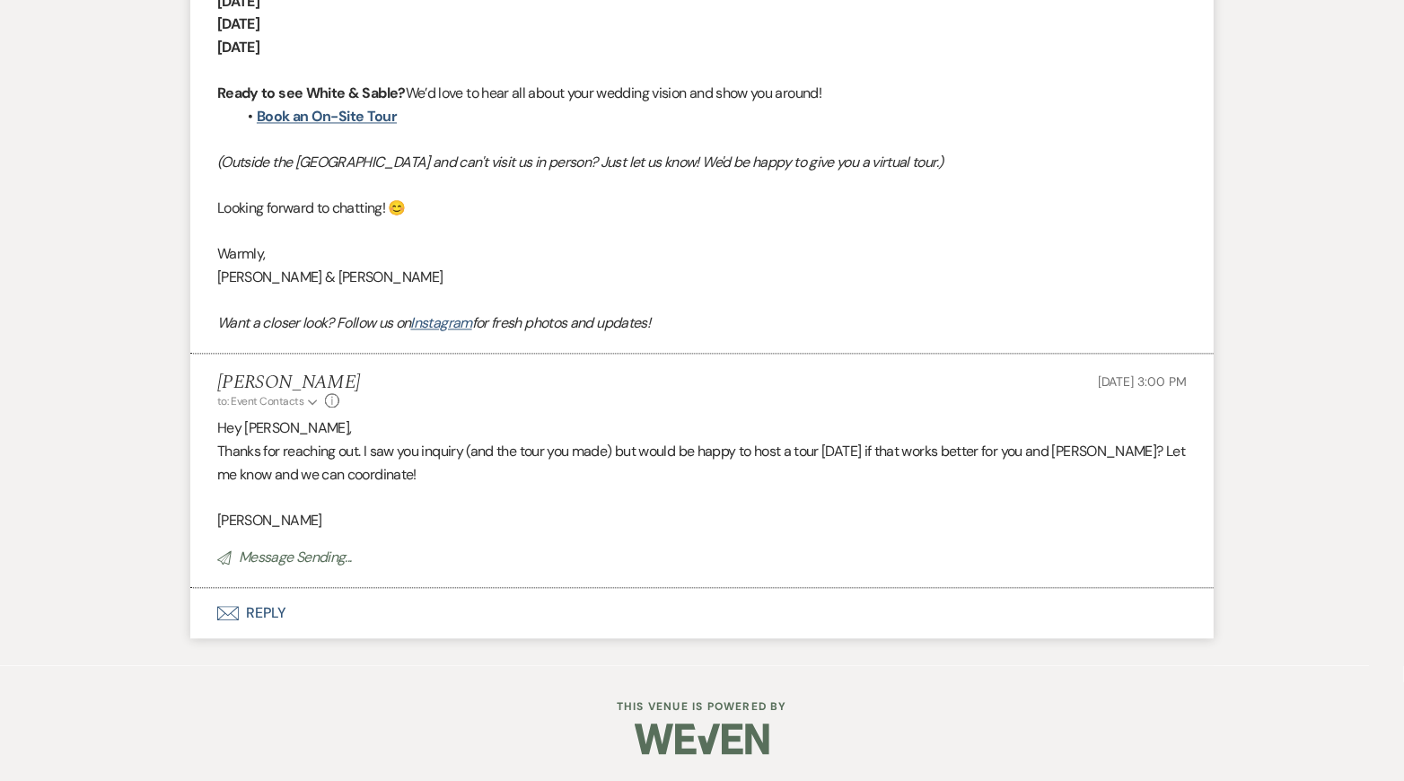
scroll to position [1596, 0]
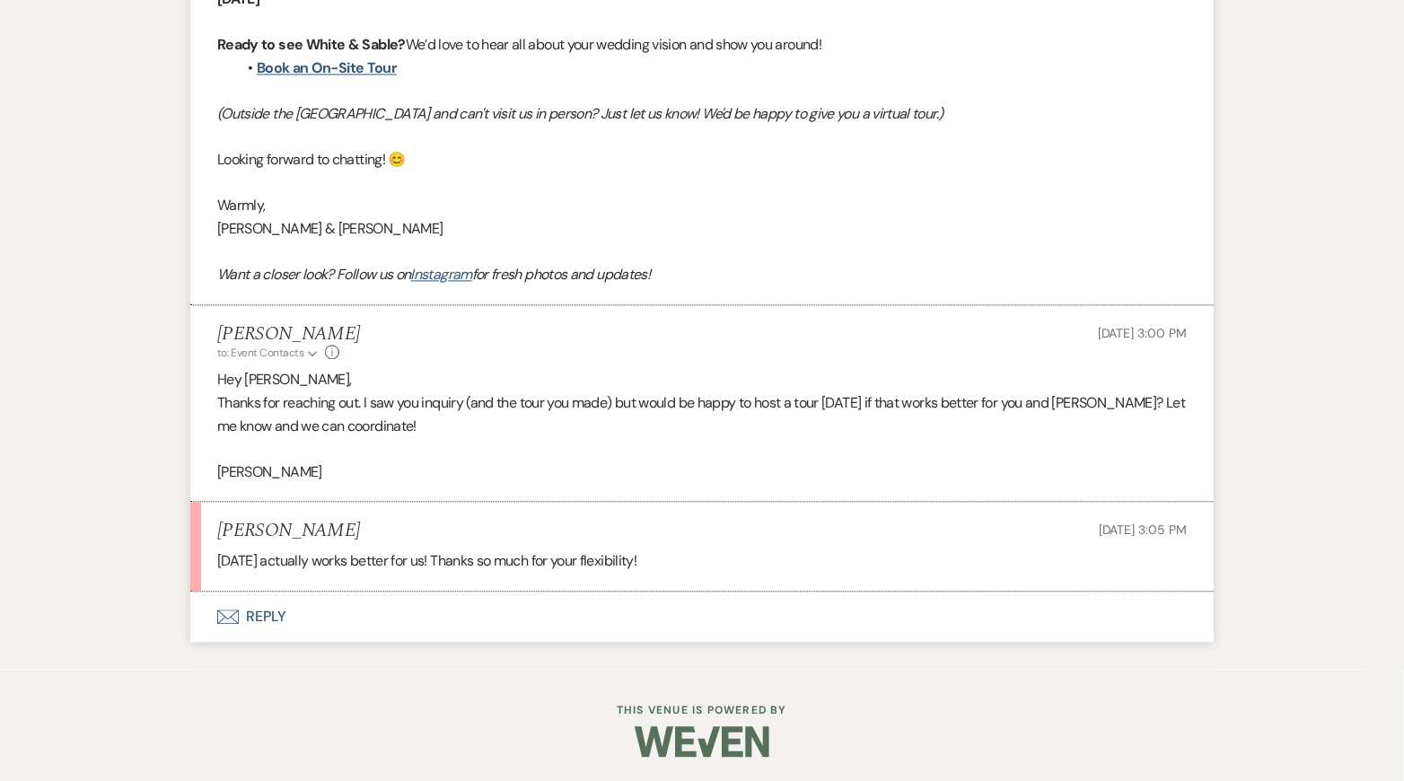
click at [303, 605] on button "Envelope Reply" at bounding box center [701, 616] width 1023 height 50
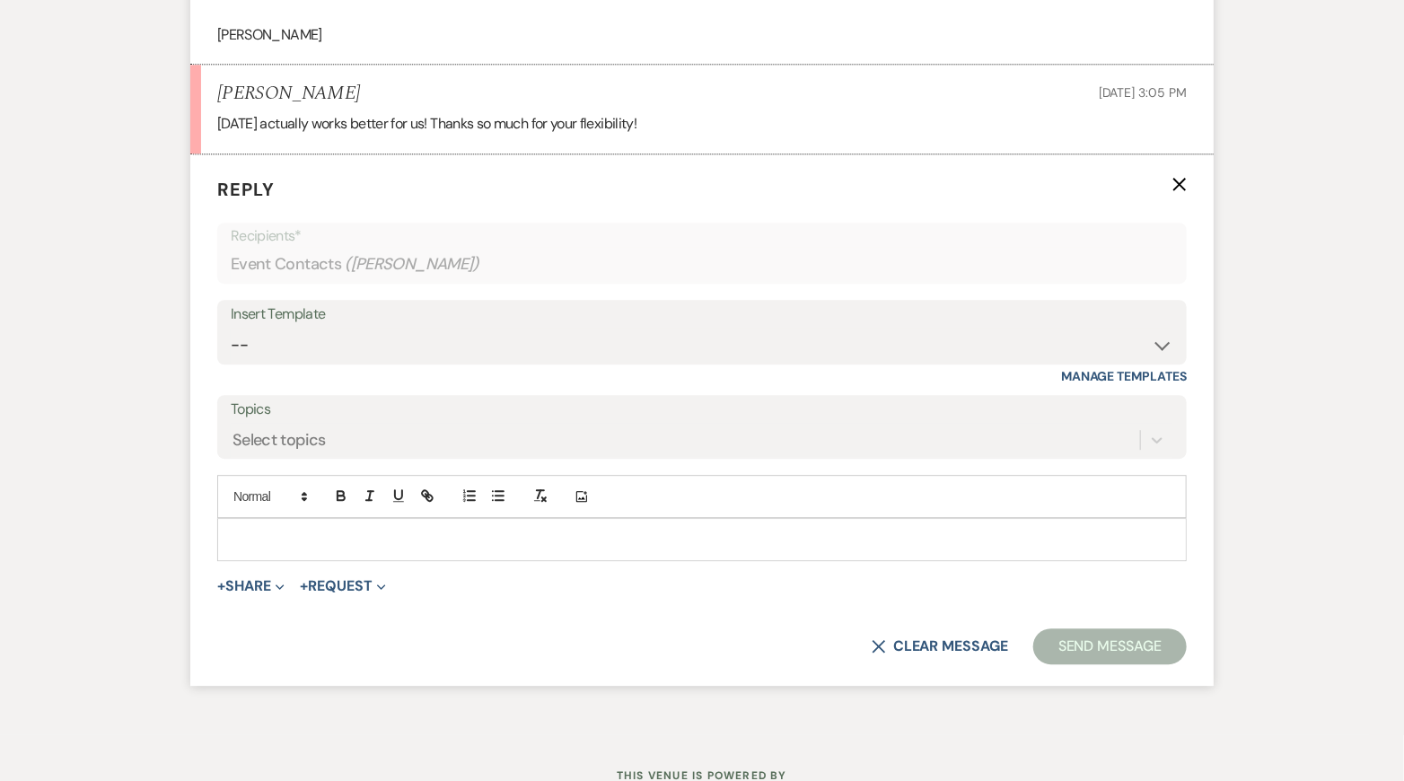
scroll to position [2110, 0]
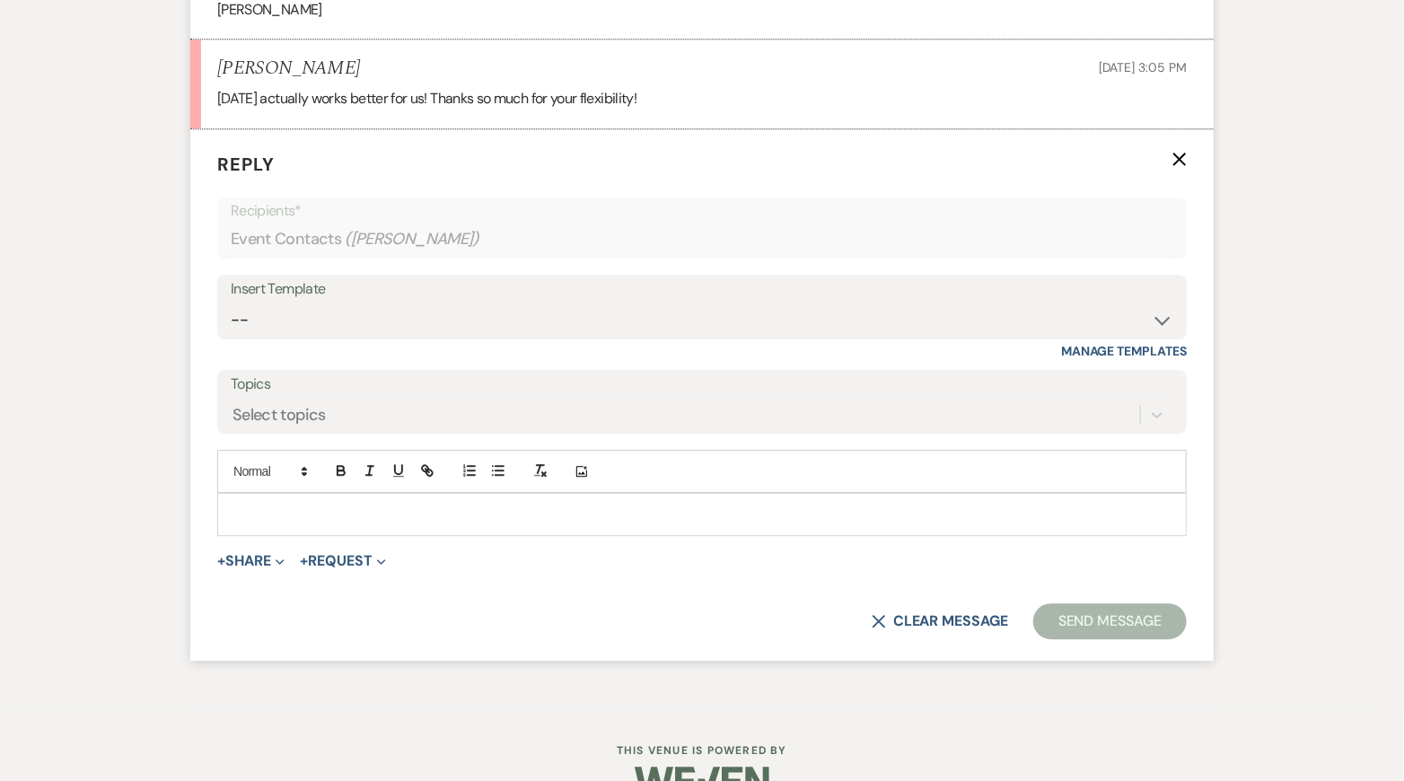
click at [338, 517] on p at bounding box center [702, 514] width 941 height 20
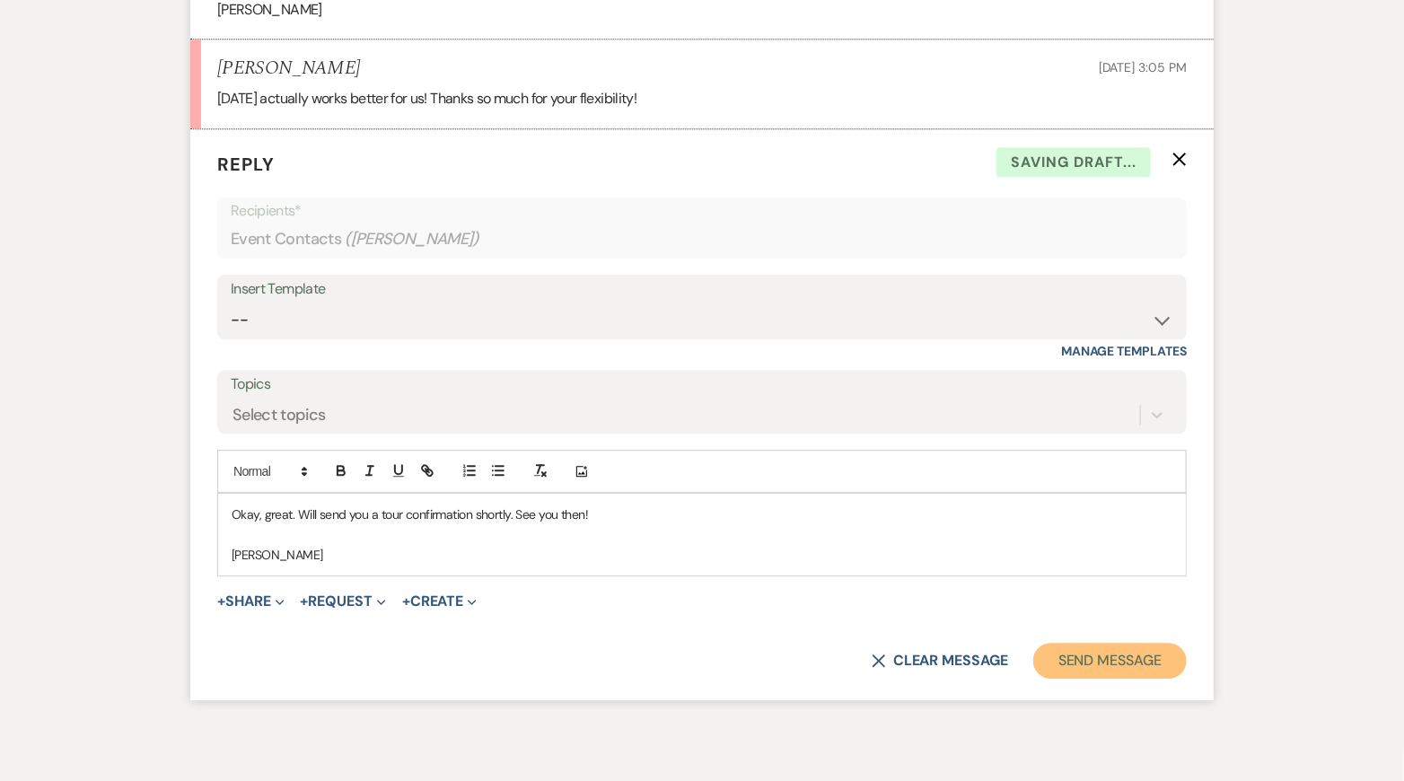
click at [1066, 668] on button "Send Message" at bounding box center [1109, 661] width 153 height 36
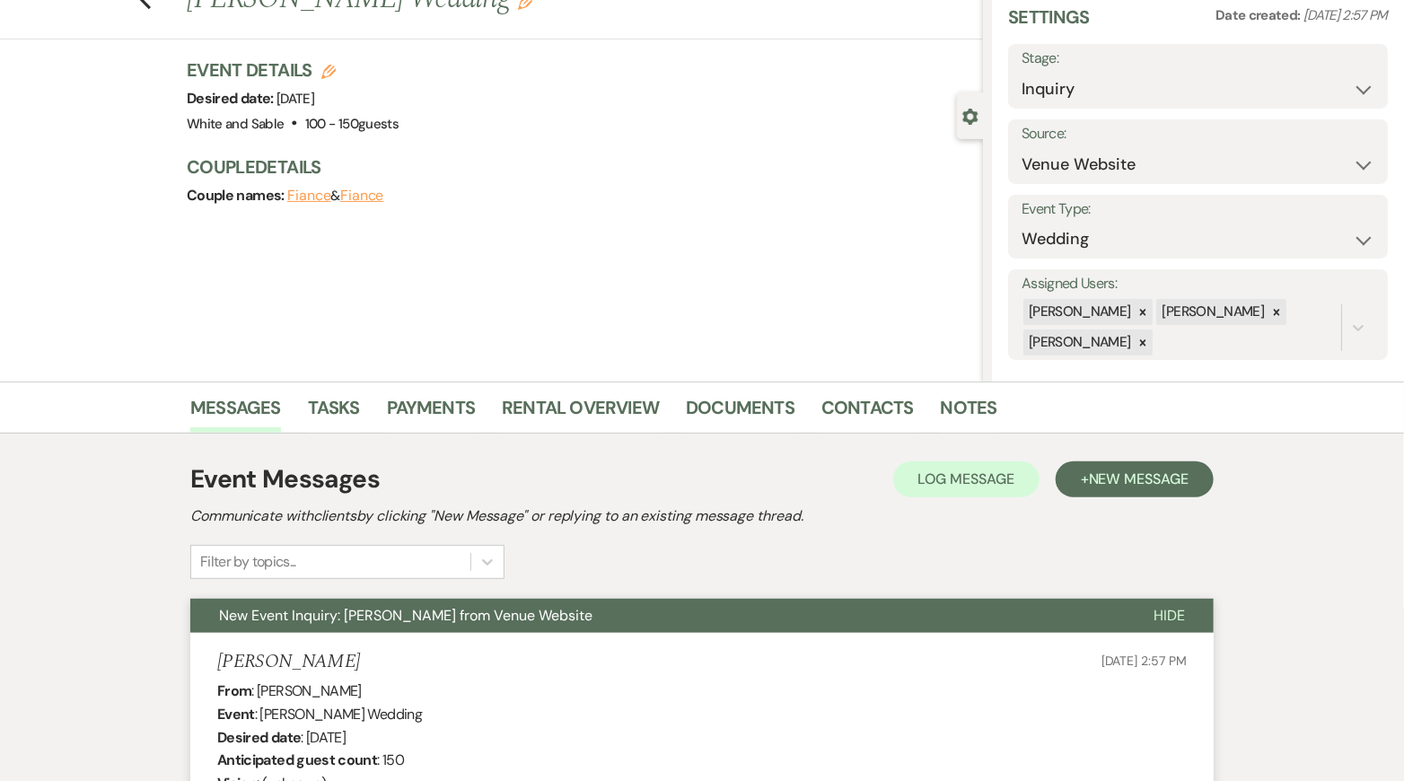
scroll to position [0, 0]
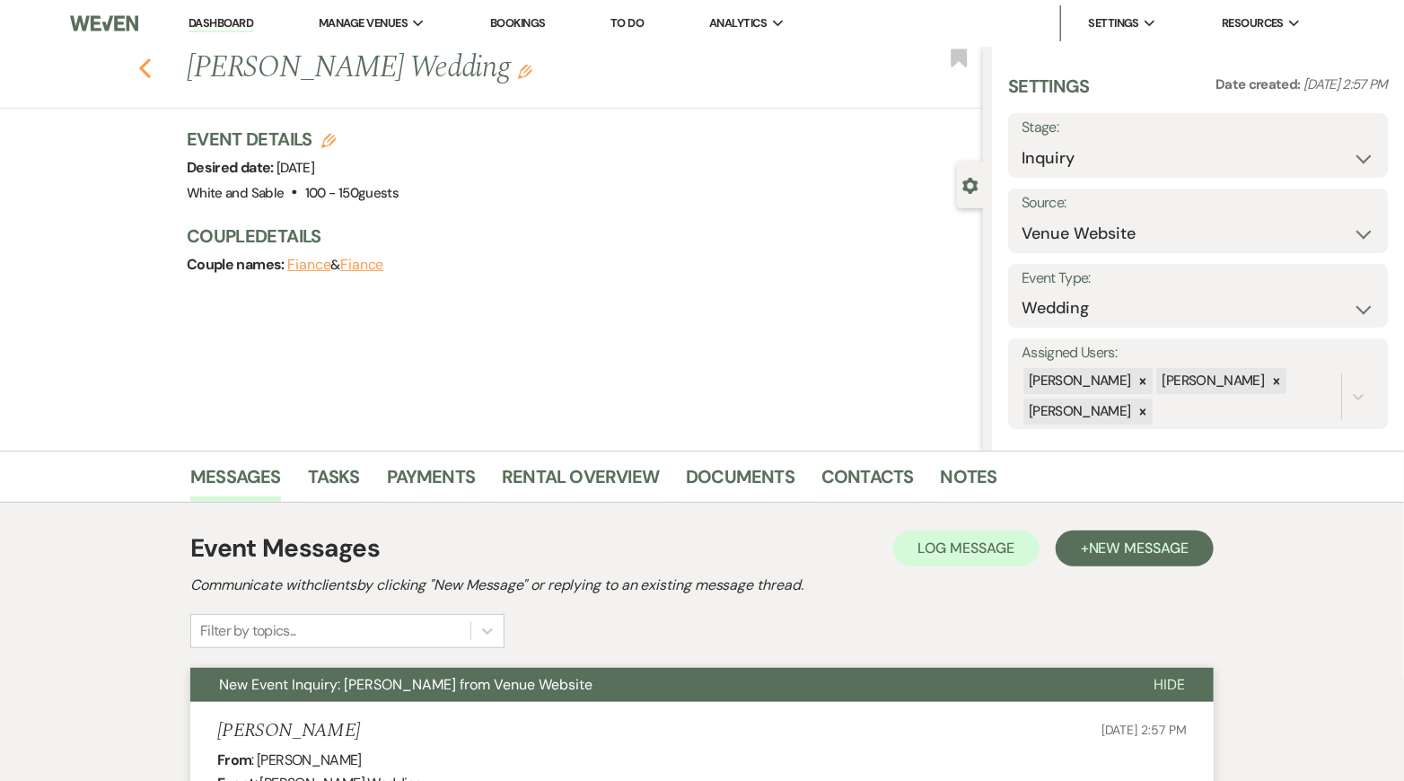
click at [147, 54] on button "Previous" at bounding box center [144, 66] width 13 height 25
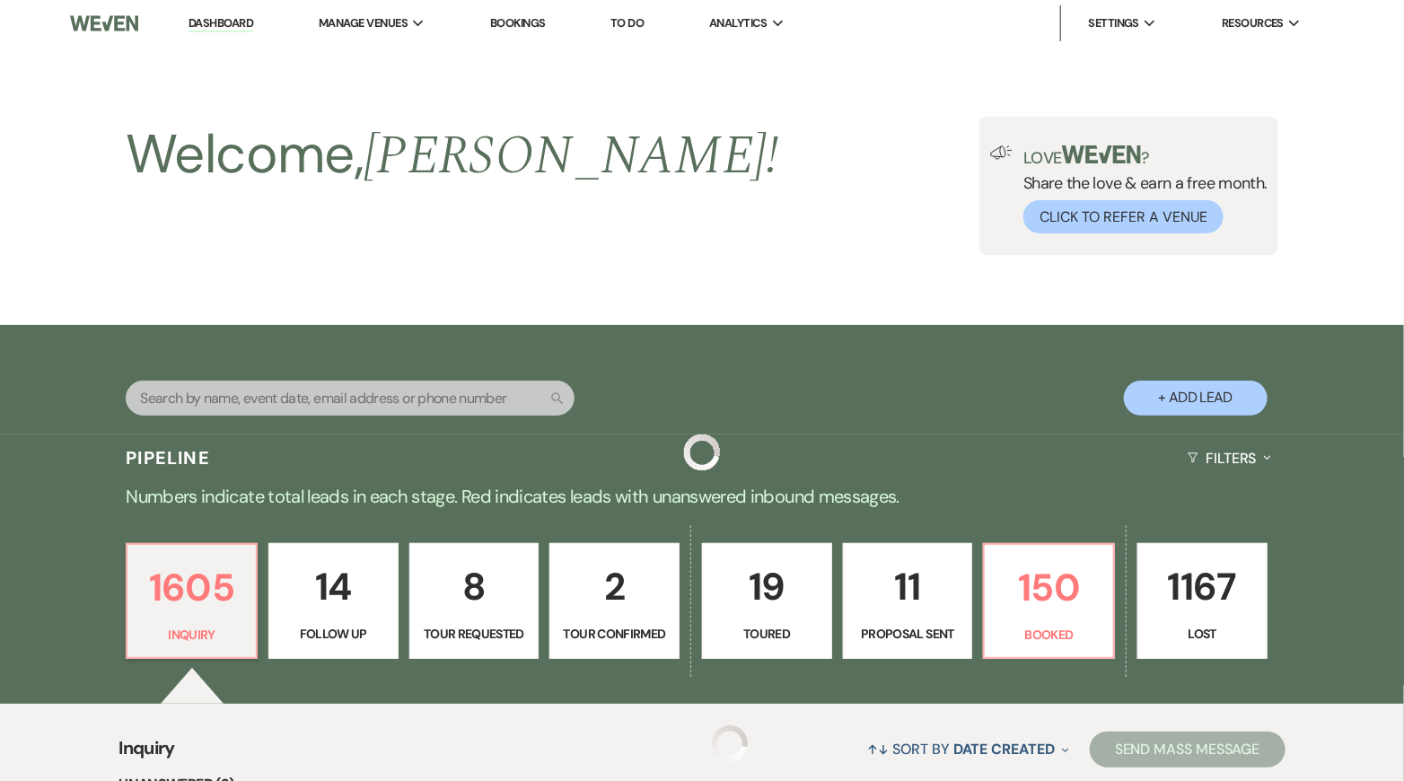
scroll to position [711, 0]
